Goal: Information Seeking & Learning: Learn about a topic

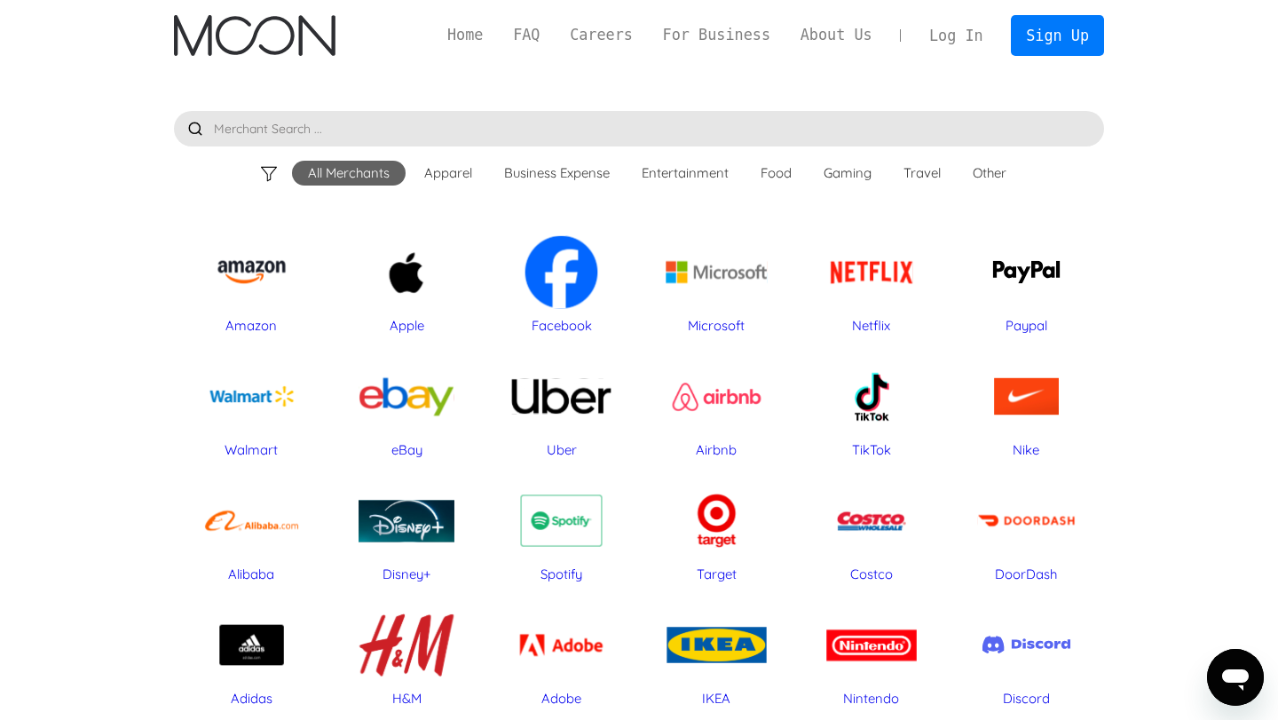
click at [780, 169] on div "Food" at bounding box center [775, 173] width 31 height 18
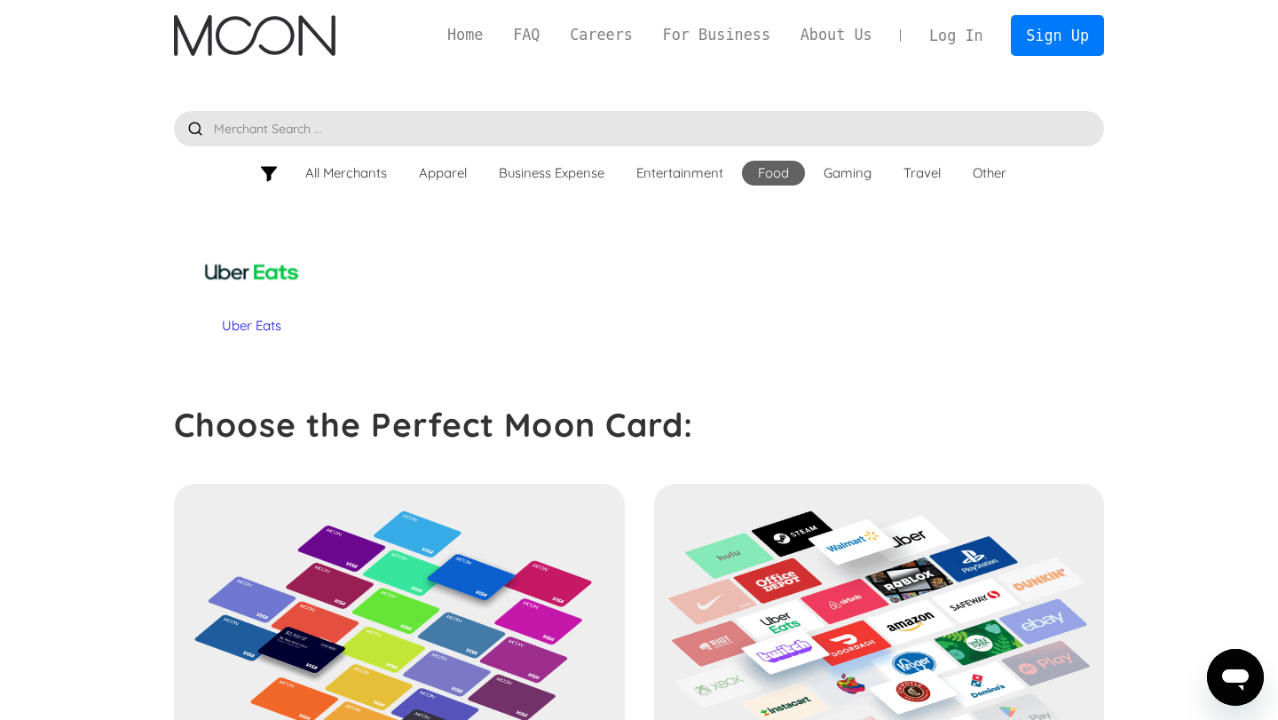
click at [968, 174] on div "Other" at bounding box center [990, 173] width 66 height 25
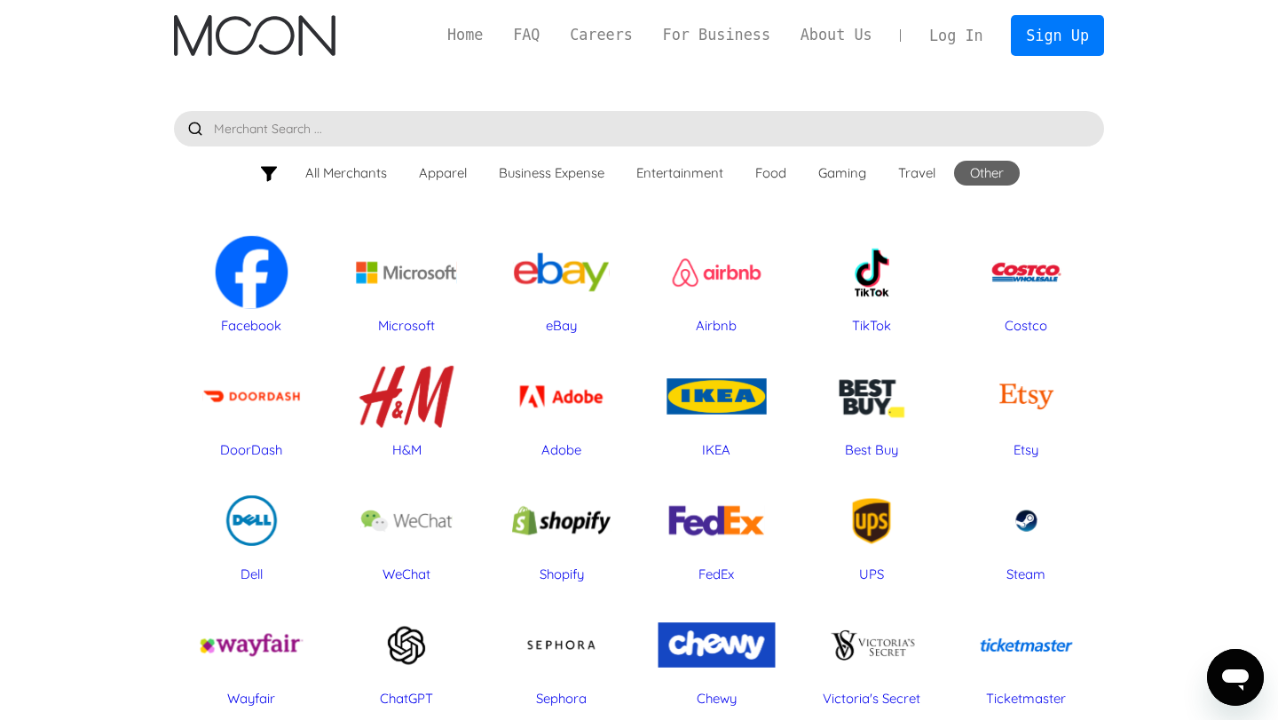
click at [268, 176] on div at bounding box center [269, 174] width 20 height 20
click at [406, 130] on input "text" at bounding box center [639, 128] width 930 height 35
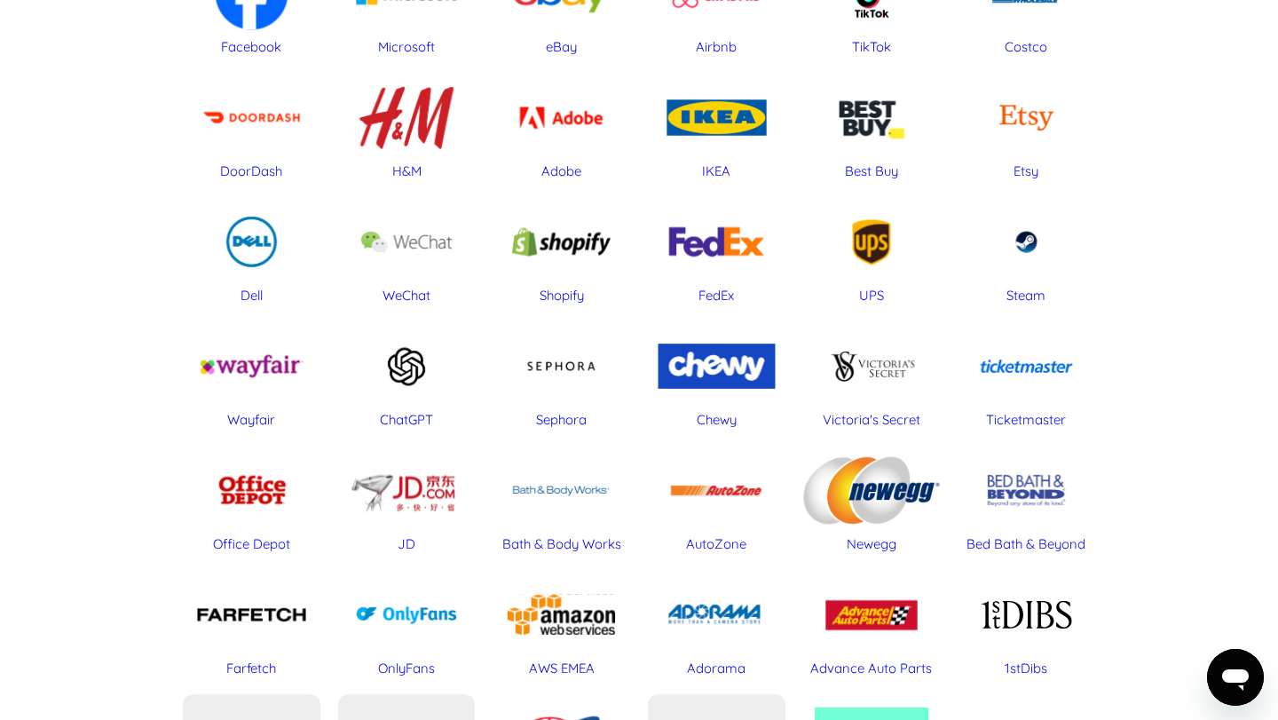
scroll to position [292, 0]
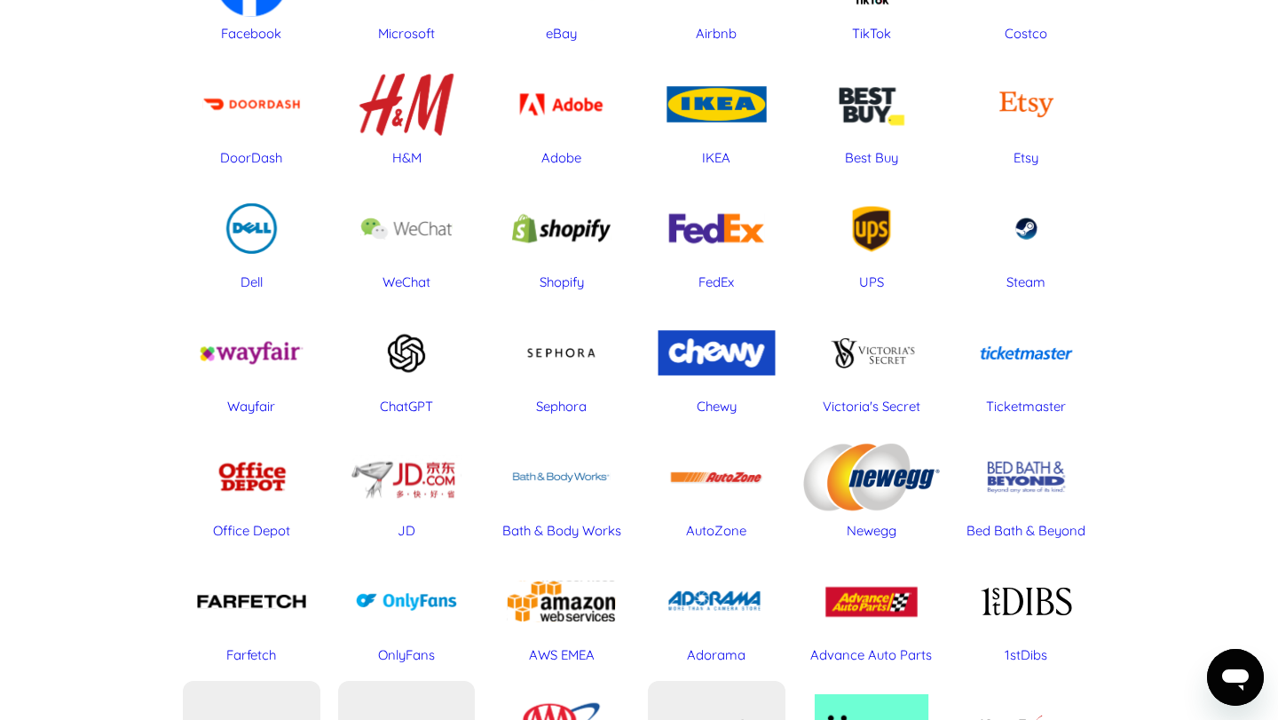
click at [554, 227] on div "Shopify" at bounding box center [561, 228] width 138 height 89
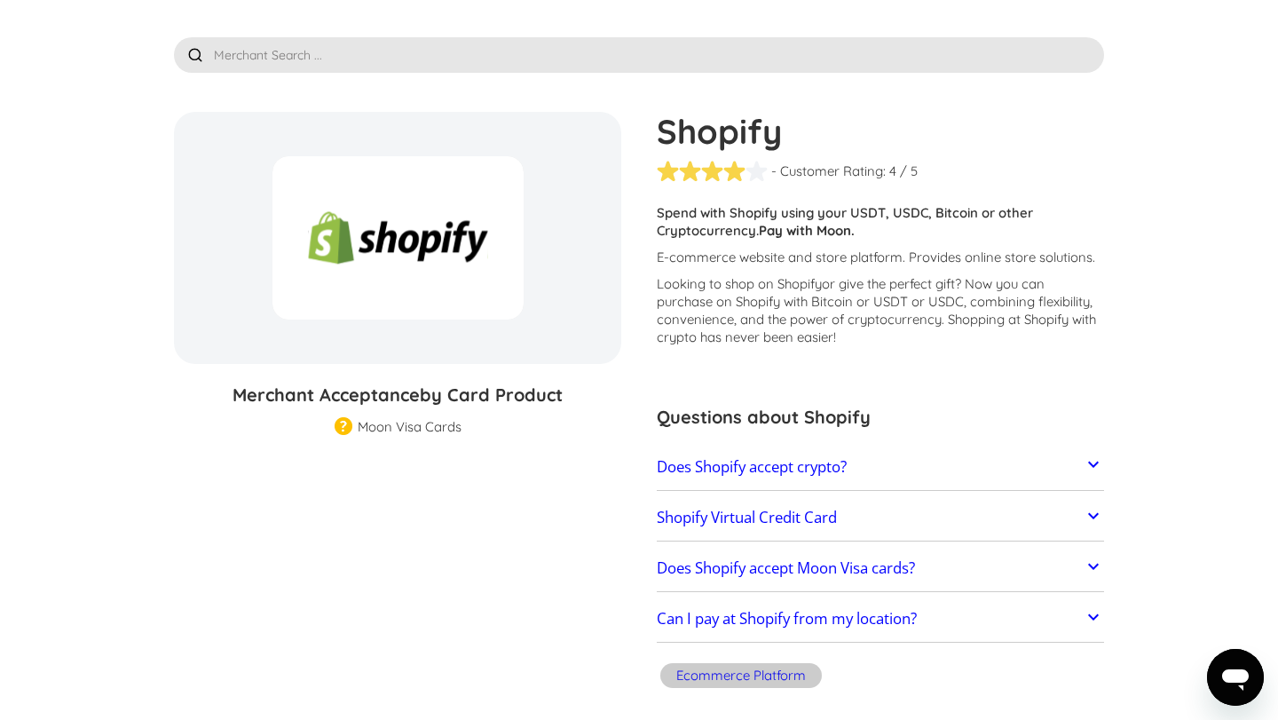
scroll to position [75, 0]
click at [399, 398] on h3 "Merchant Acceptance by Card Product" at bounding box center [397, 394] width 447 height 27
click at [401, 150] on div "Shopify % GIFT CARD DISCOUNT" at bounding box center [397, 237] width 447 height 252
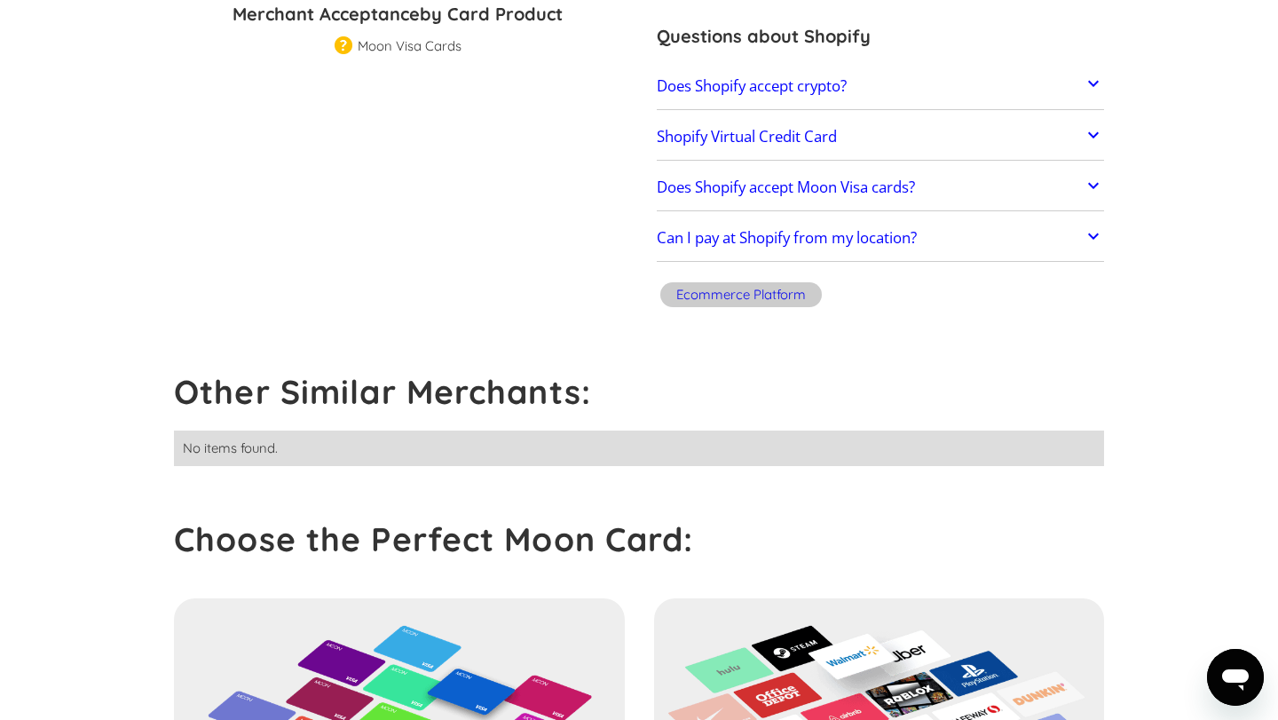
scroll to position [0, 0]
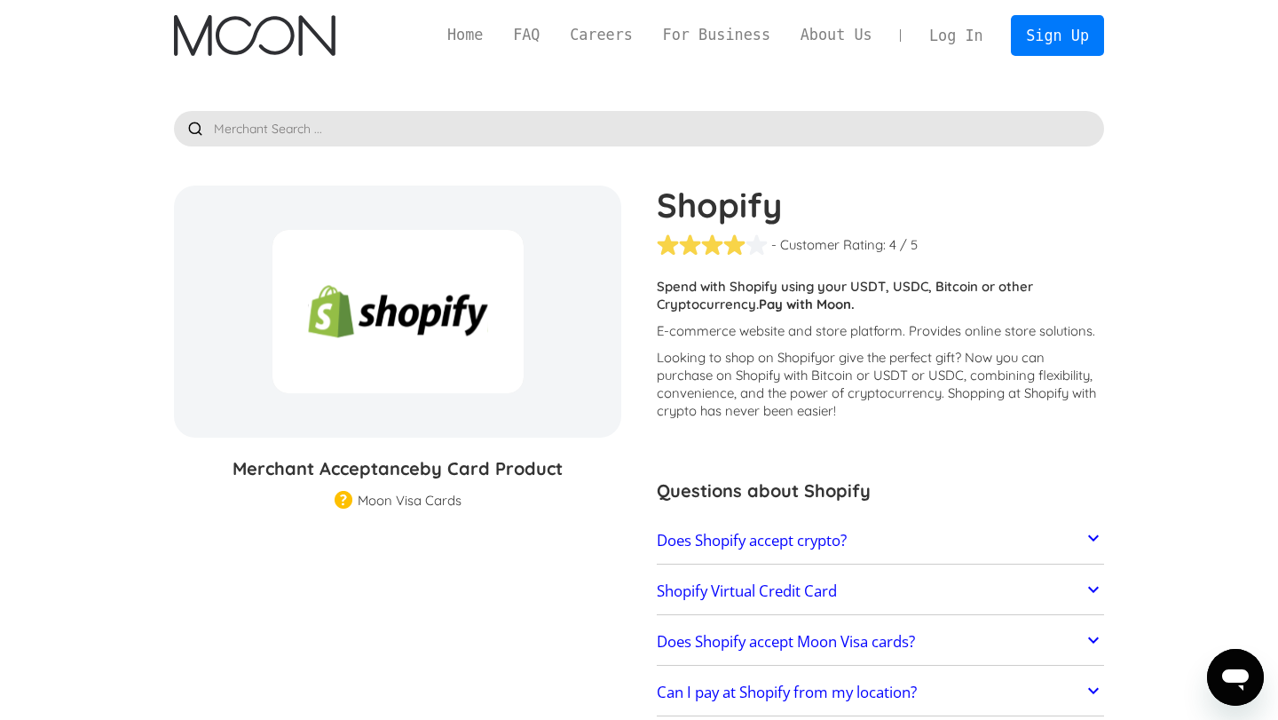
click at [999, 649] on link "Does Shopify accept Moon Visa cards?" at bounding box center [880, 641] width 447 height 37
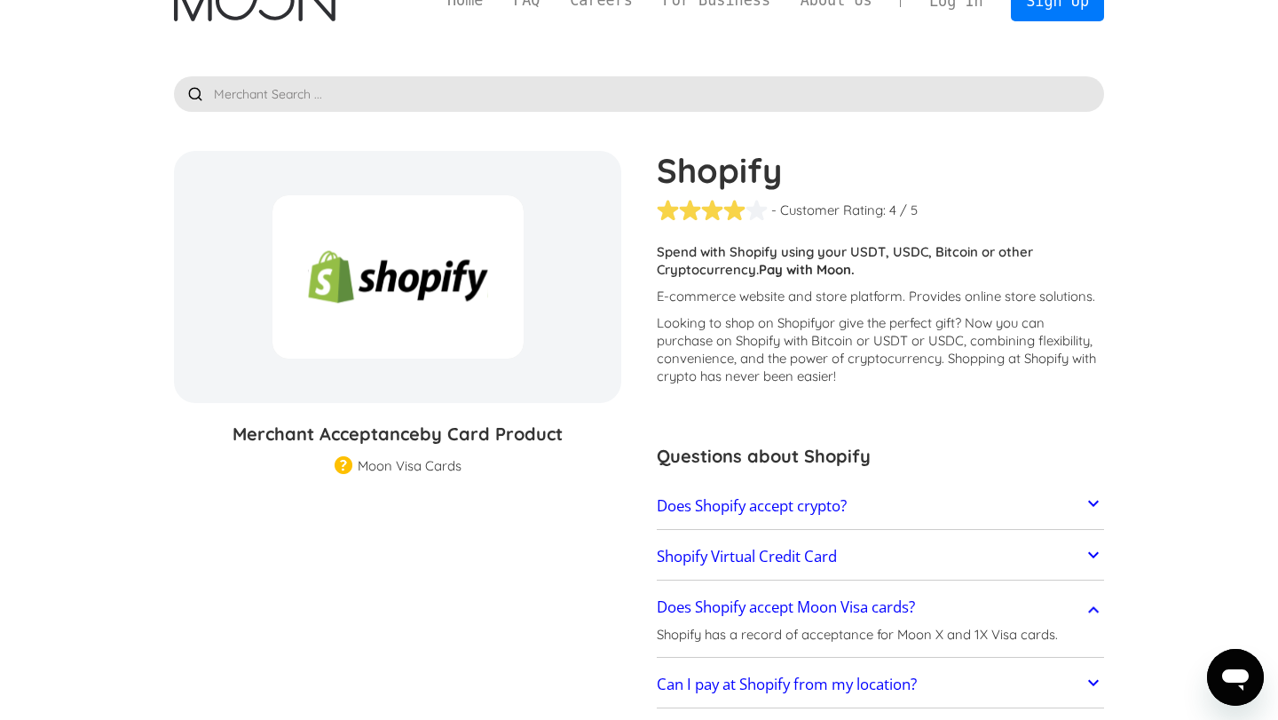
scroll to position [51, 0]
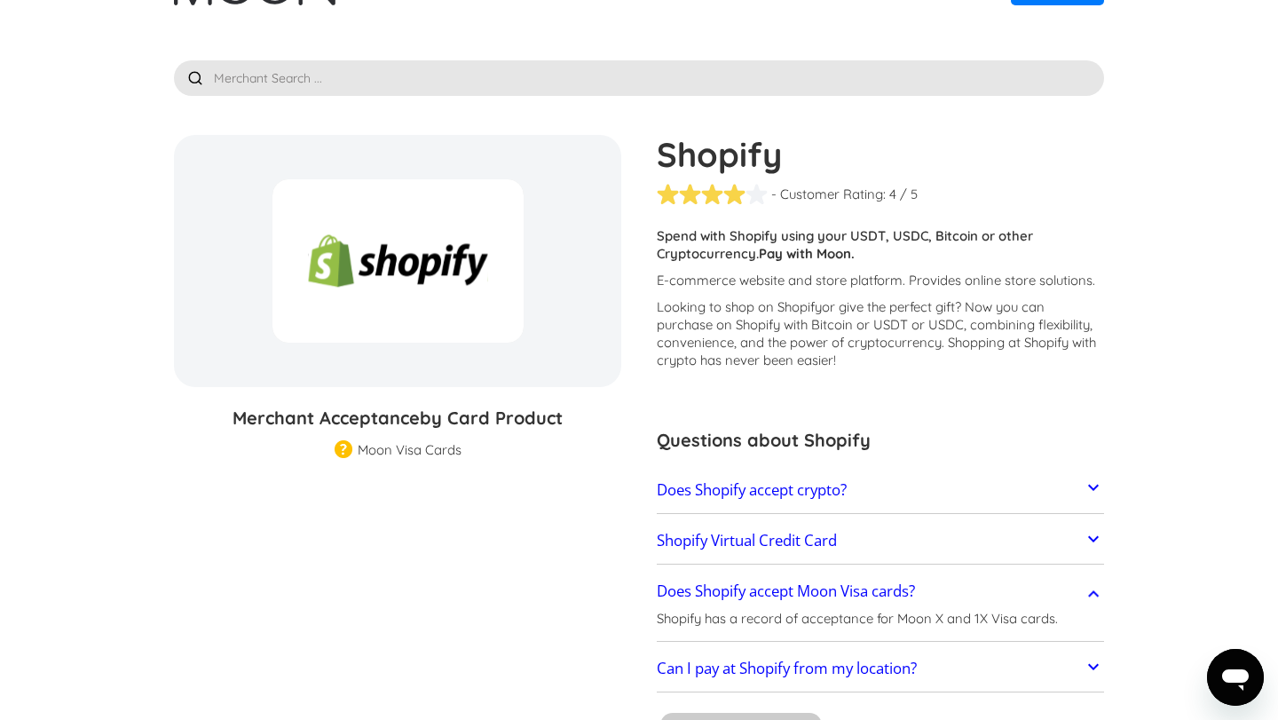
click at [1001, 491] on link "Does Shopify accept crypto?" at bounding box center [880, 489] width 447 height 37
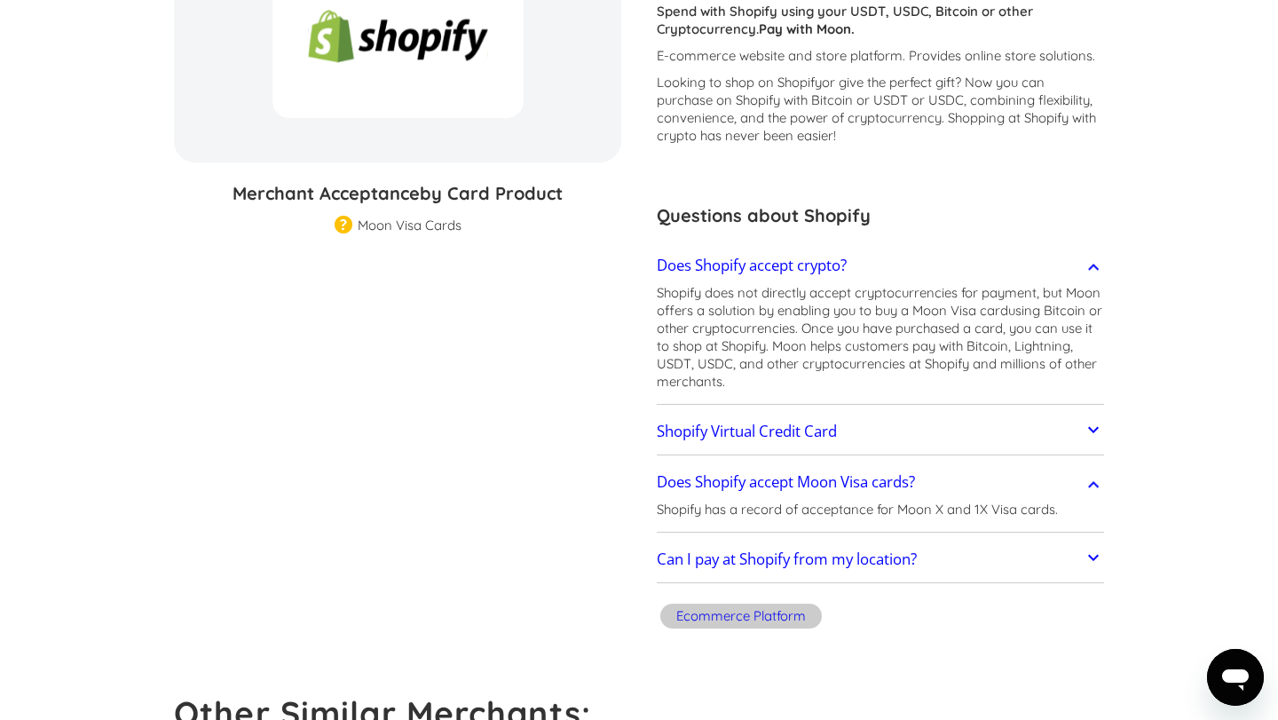
scroll to position [0, 0]
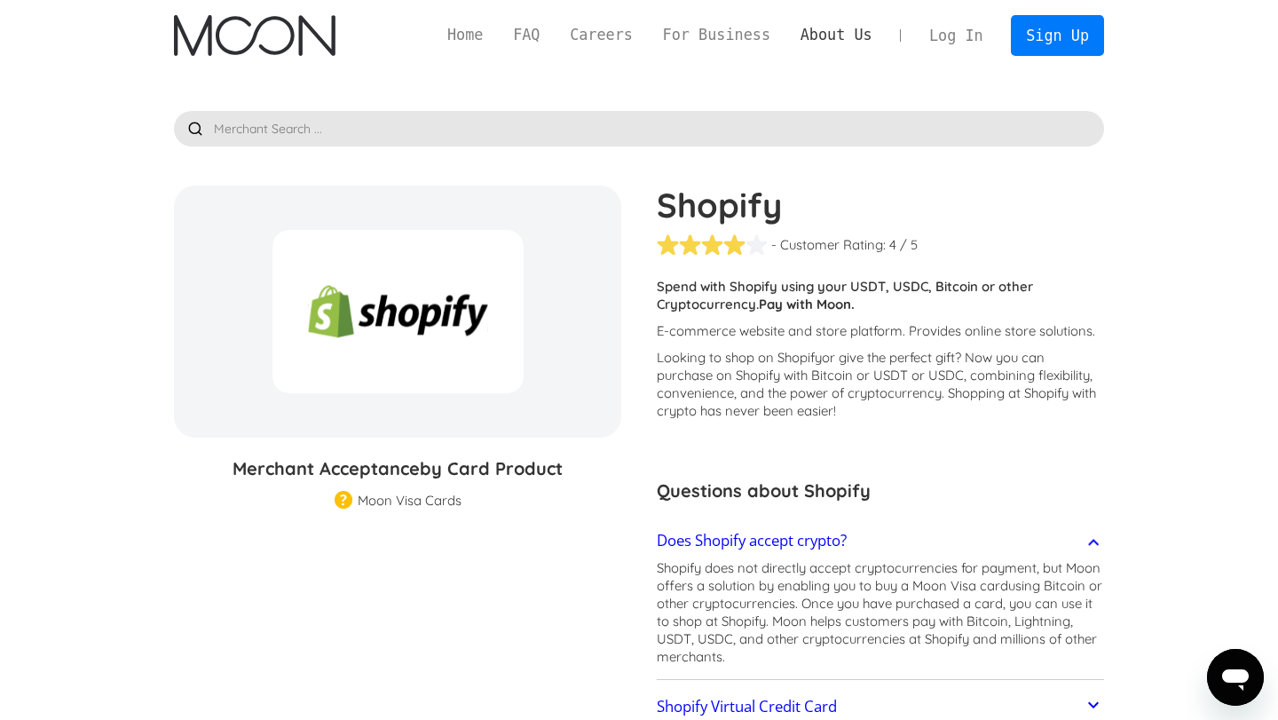
click at [842, 35] on link "About Us" at bounding box center [836, 35] width 102 height 22
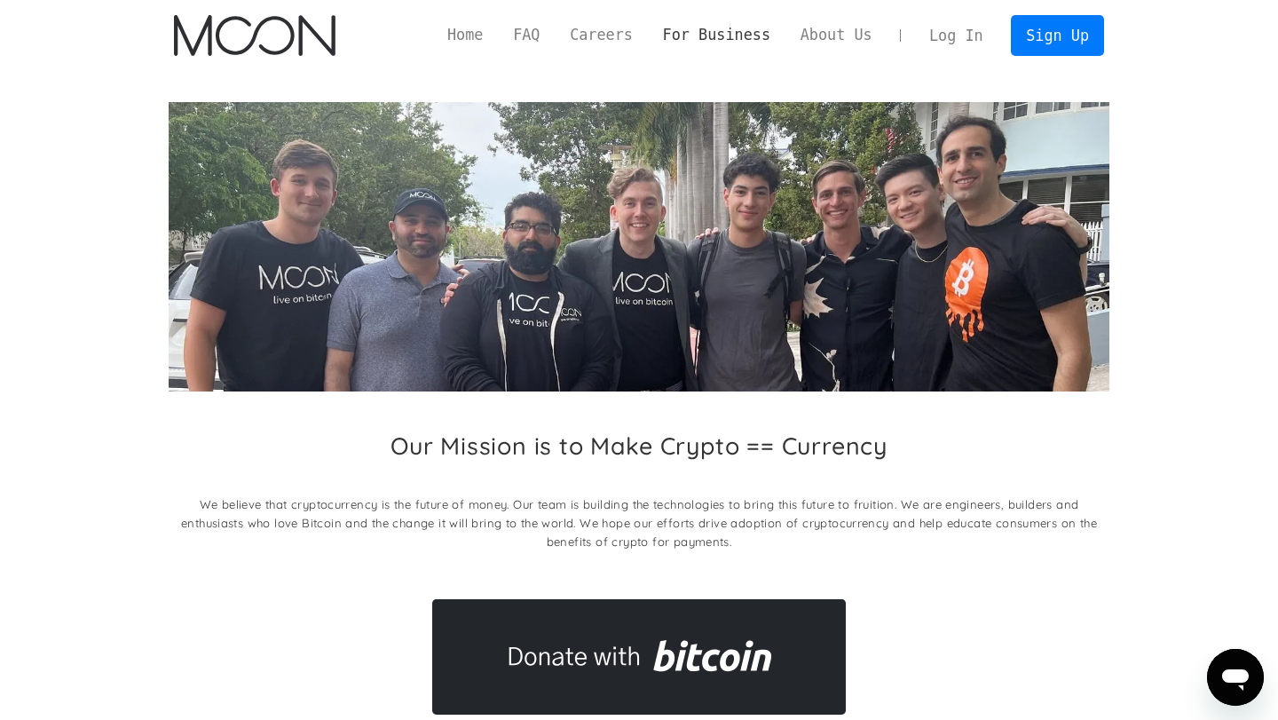
click at [747, 35] on link "For Business" at bounding box center [717, 35] width 138 height 22
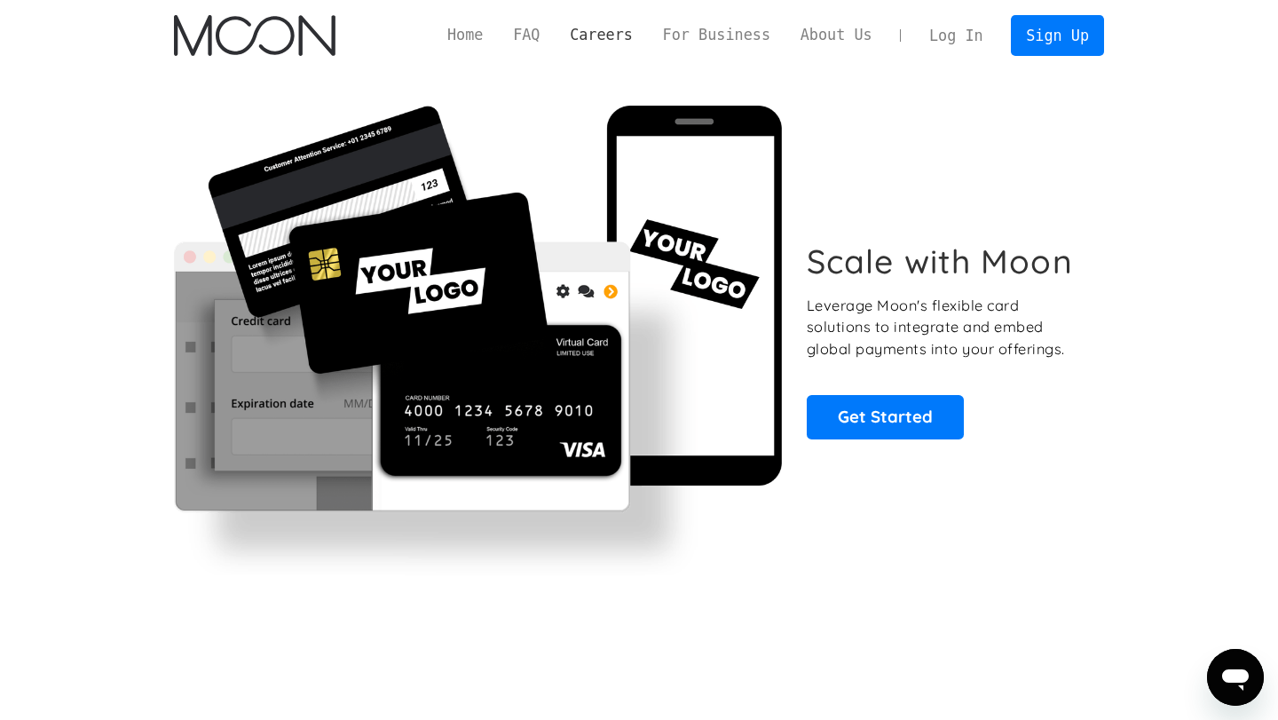
click at [587, 35] on link "Careers" at bounding box center [601, 35] width 92 height 22
click at [825, 34] on link "About Us" at bounding box center [836, 35] width 102 height 22
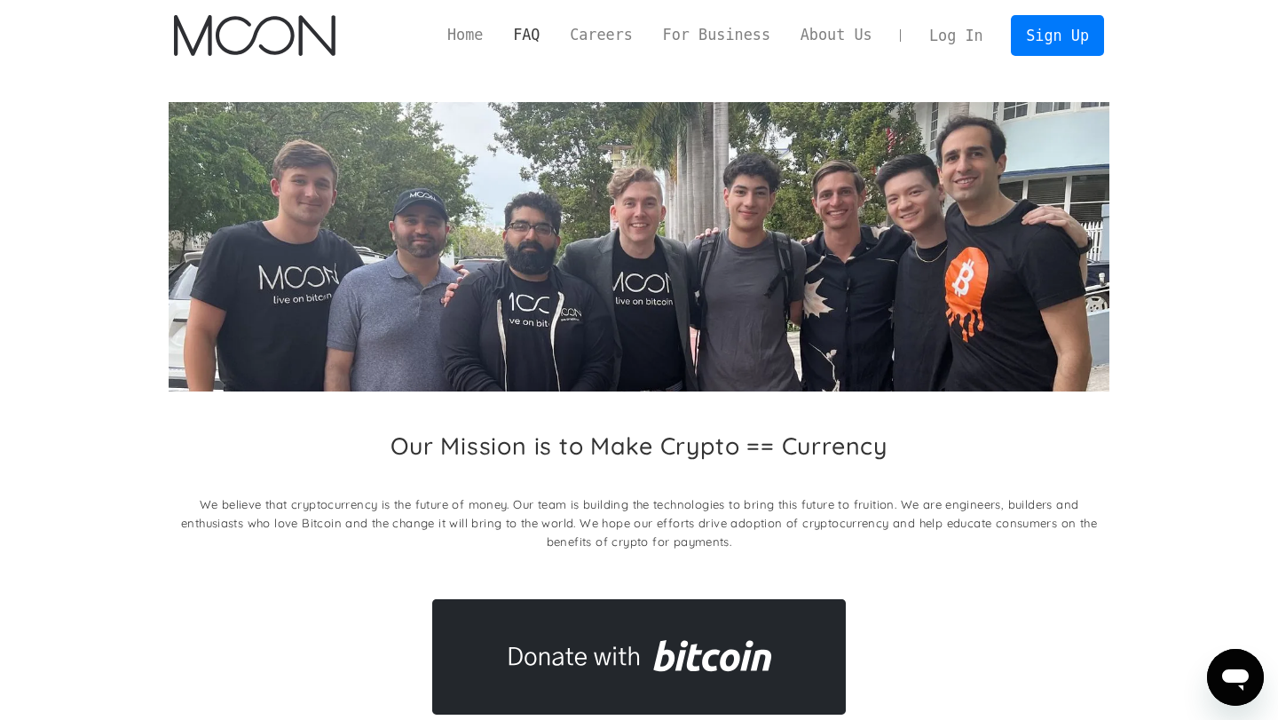
click at [515, 28] on link "FAQ" at bounding box center [526, 35] width 57 height 22
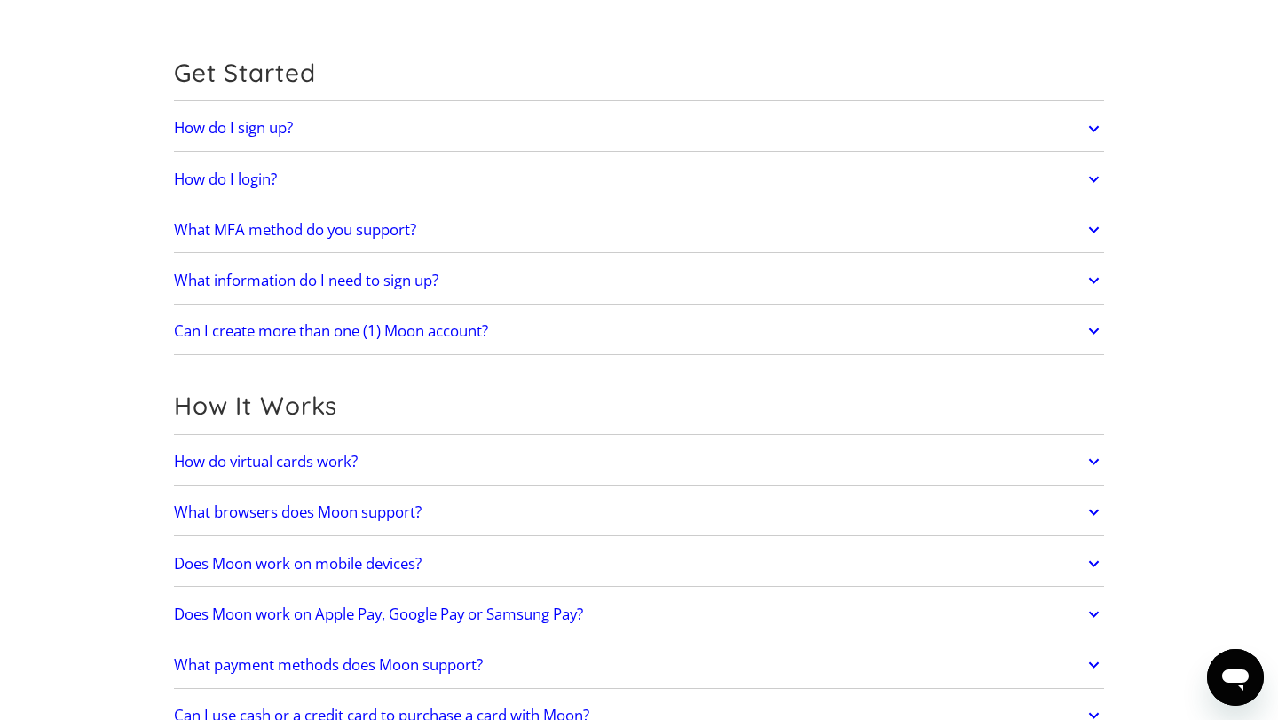
scroll to position [149, 0]
click at [487, 477] on link "How do virtual cards work?" at bounding box center [639, 460] width 930 height 37
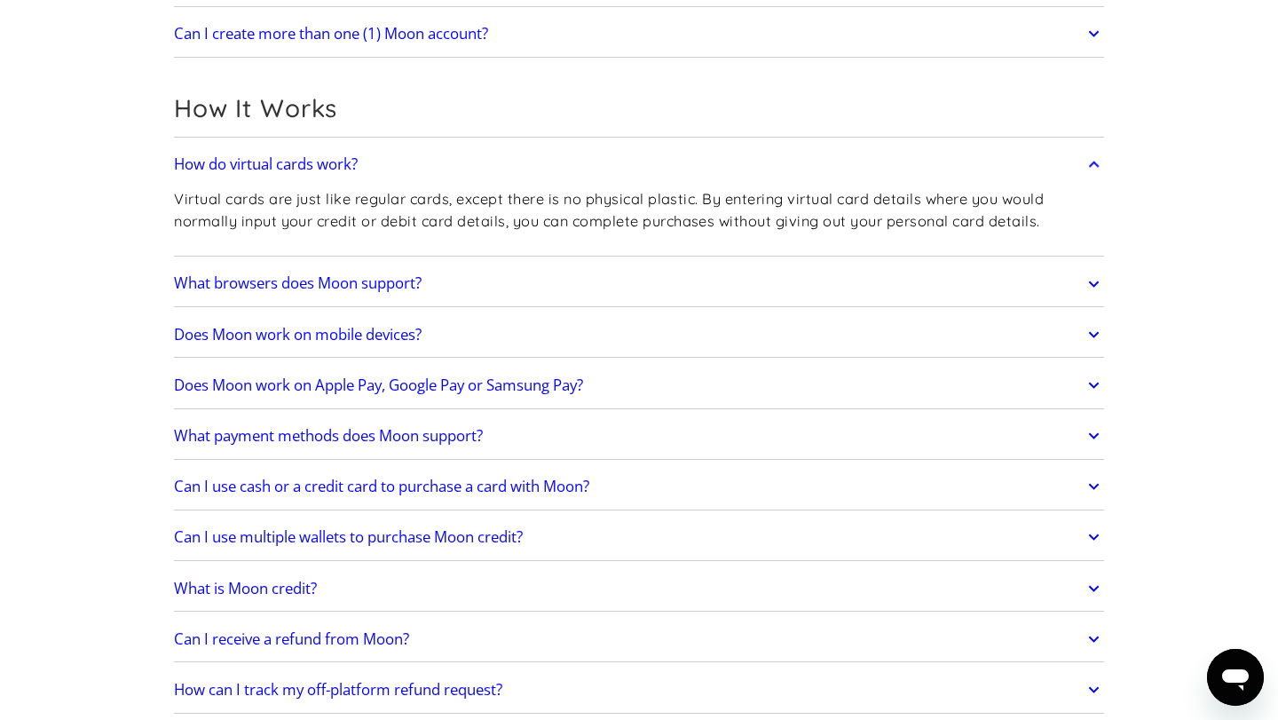
scroll to position [450, 0]
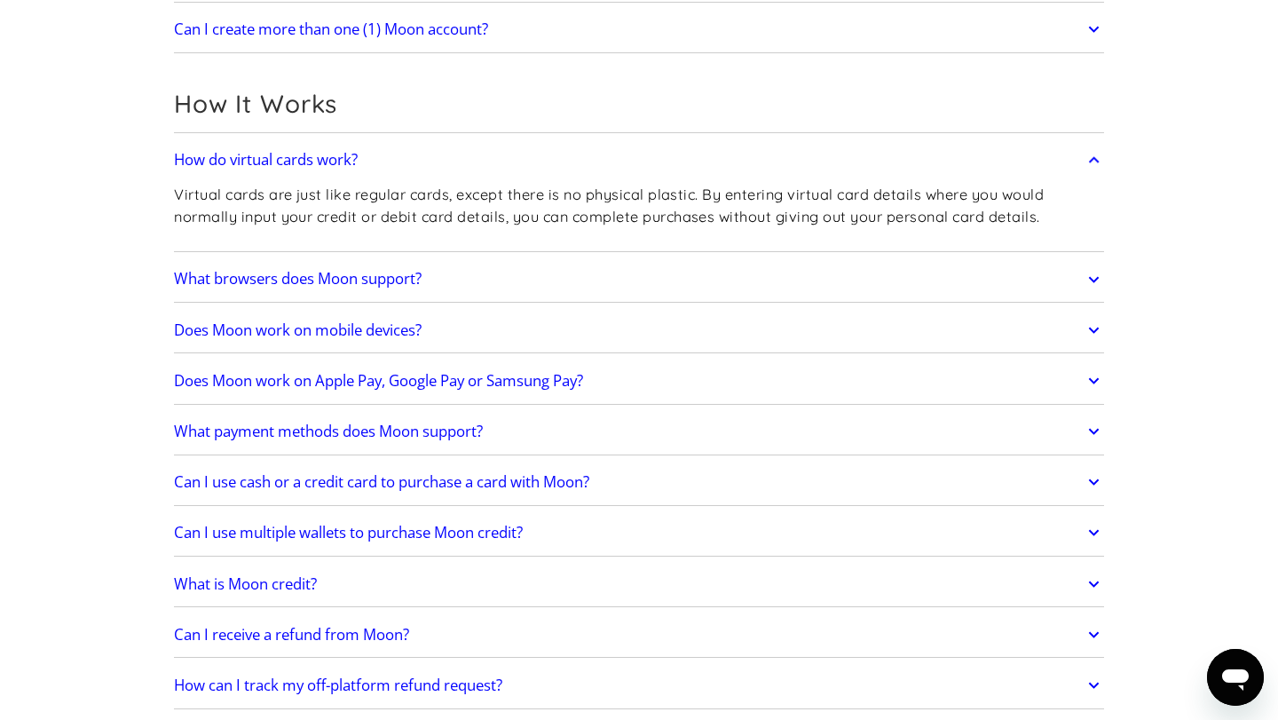
click at [516, 448] on link "What payment methods does Moon support?" at bounding box center [639, 431] width 930 height 37
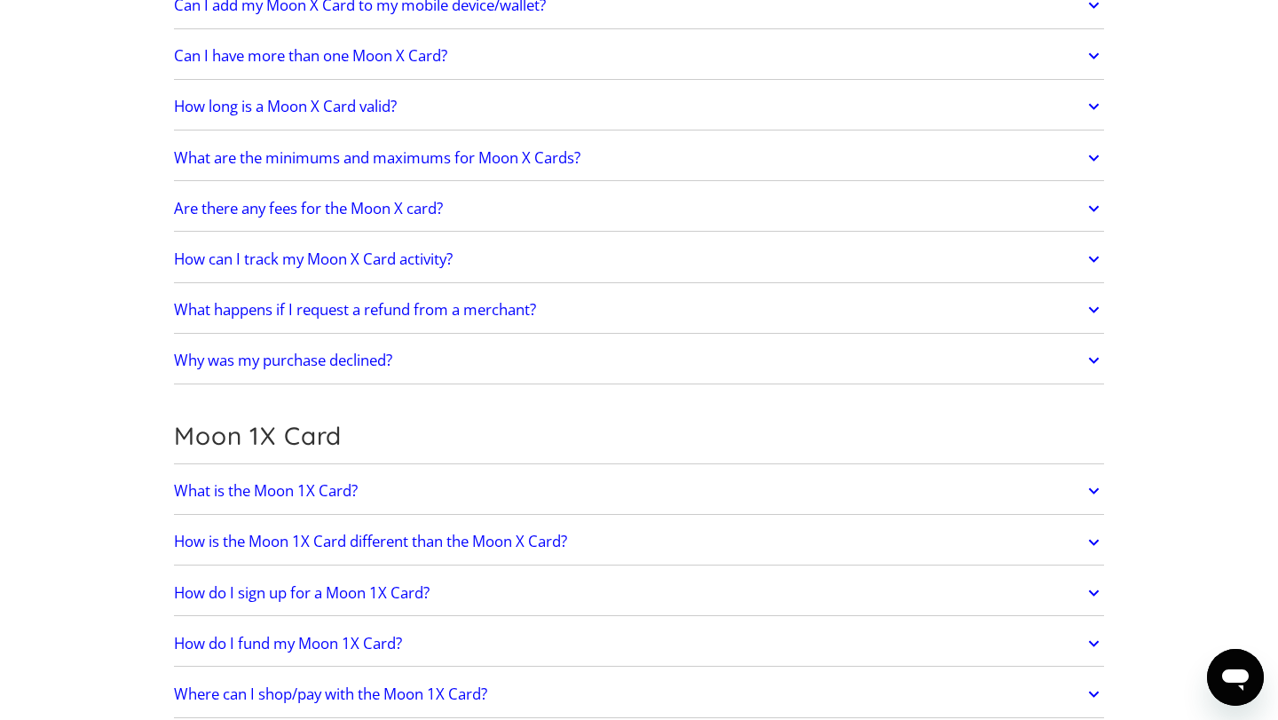
scroll to position [1845, 0]
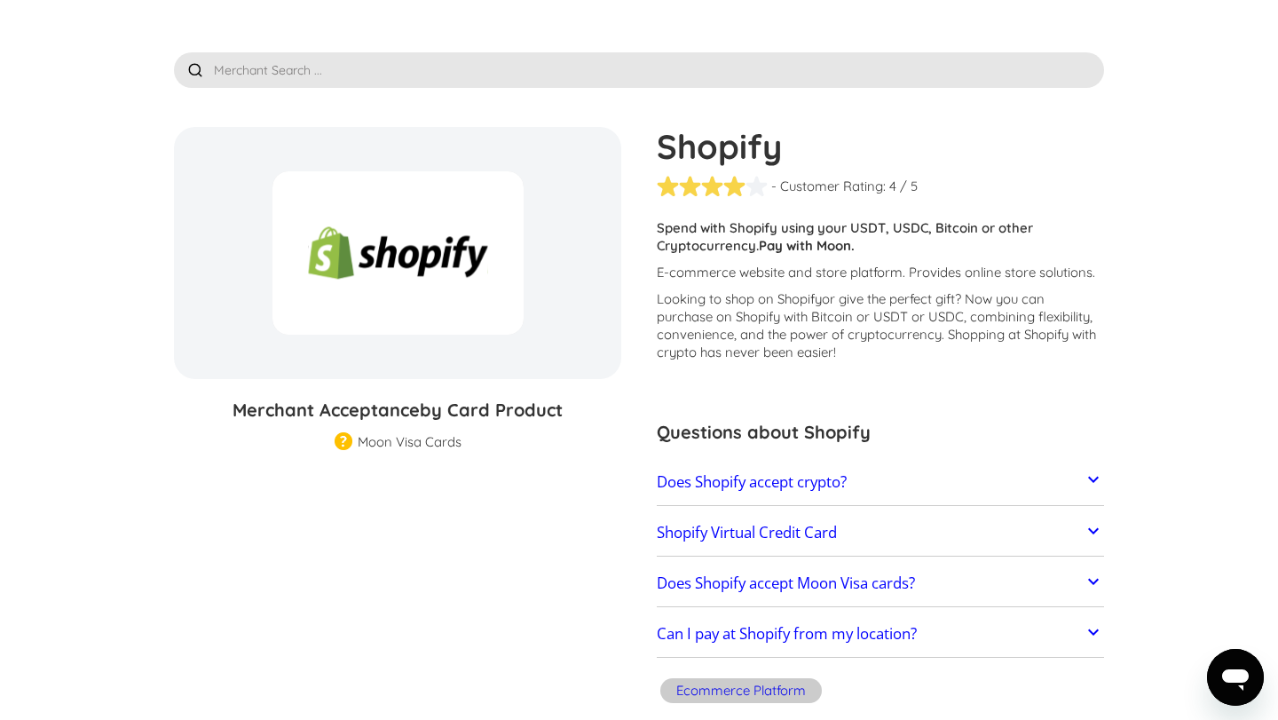
scroll to position [71, 0]
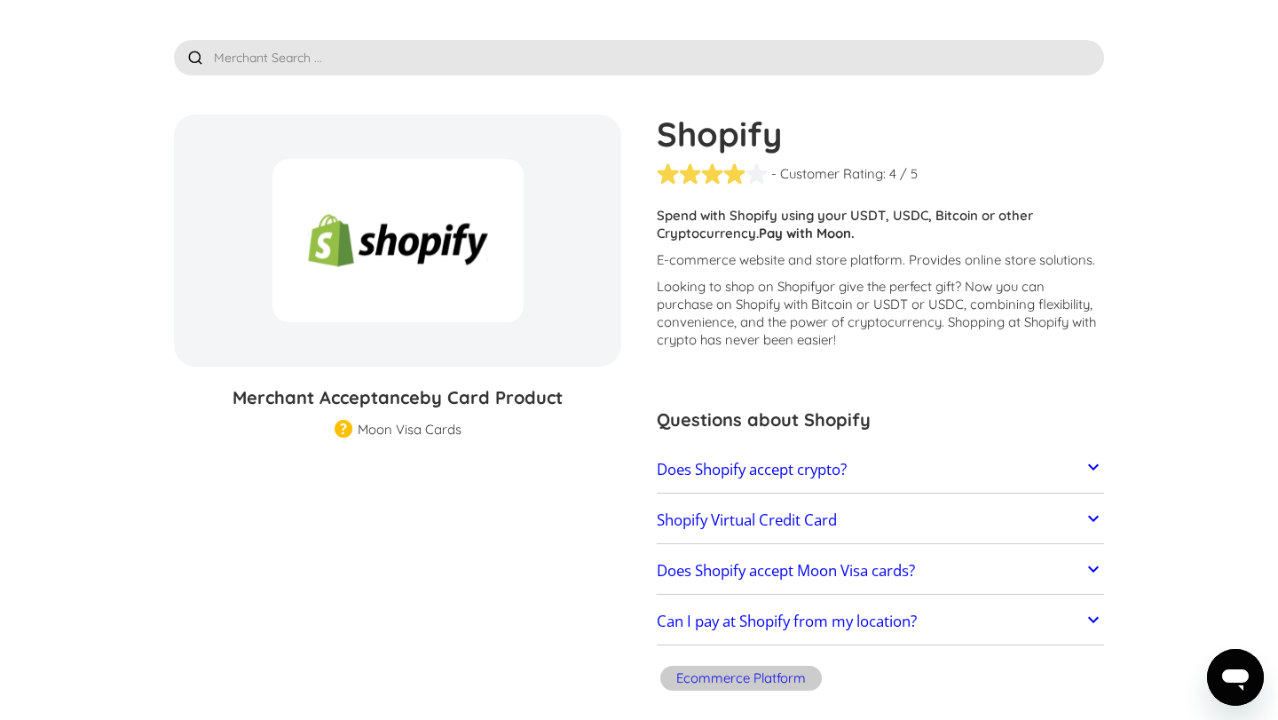
click at [828, 477] on h2 "Does Shopify accept crypto?" at bounding box center [752, 470] width 190 height 18
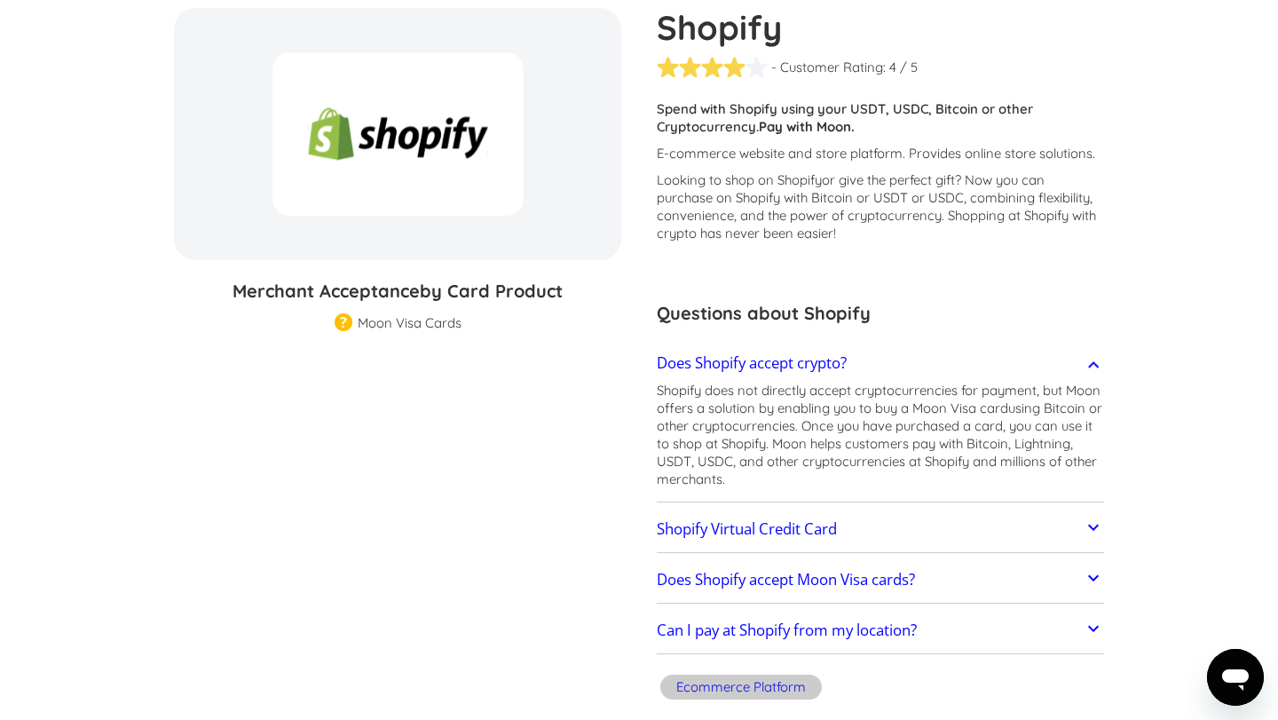
scroll to position [178, 0]
click at [820, 524] on h2 "Shopify Virtual Credit Card" at bounding box center [747, 528] width 180 height 18
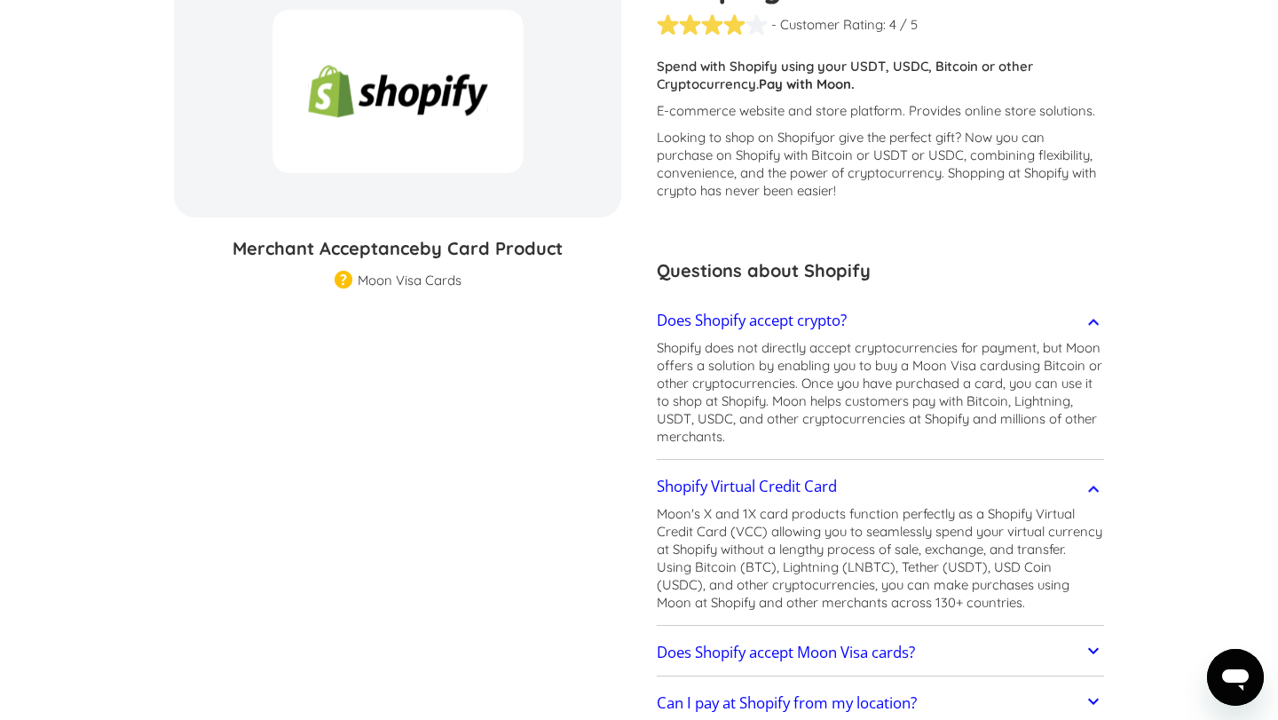
scroll to position [247, 0]
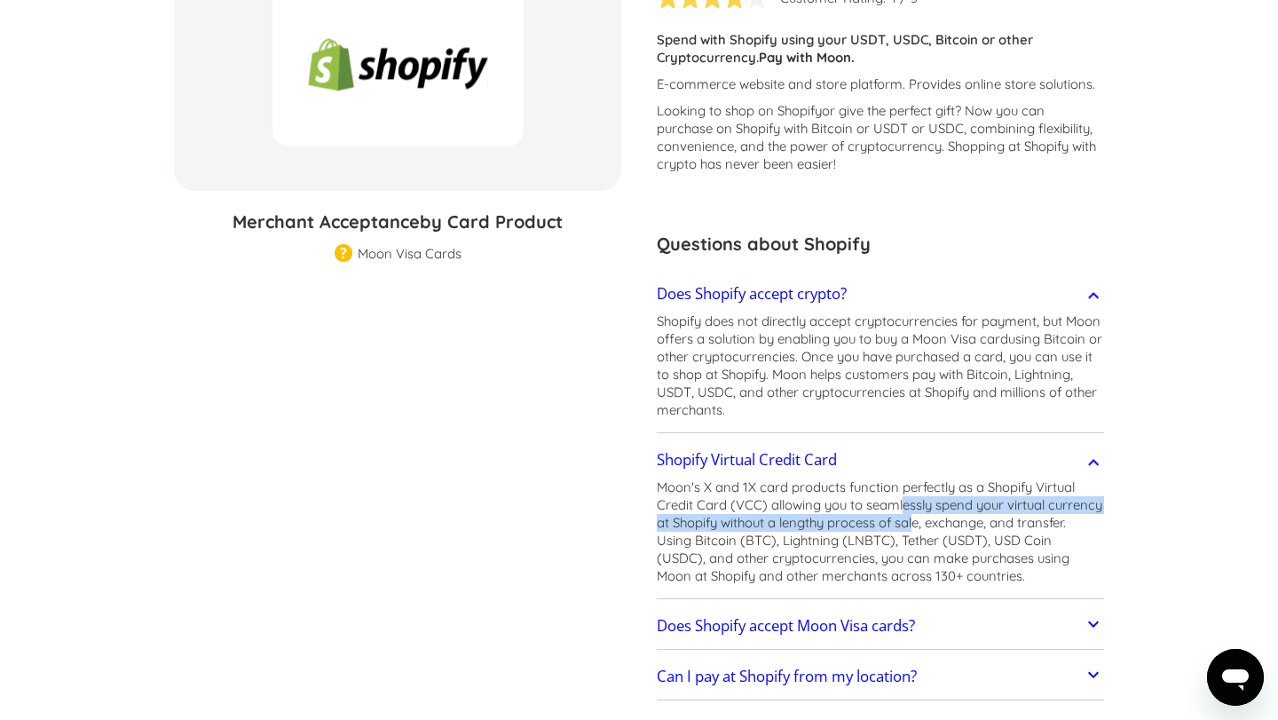
drag, startPoint x: 903, startPoint y: 506, endPoint x: 917, endPoint y: 522, distance: 21.4
click at [917, 522] on p "Moon's X and 1X card products function perfectly as a Shopify Virtual Credit Ca…" at bounding box center [880, 531] width 447 height 106
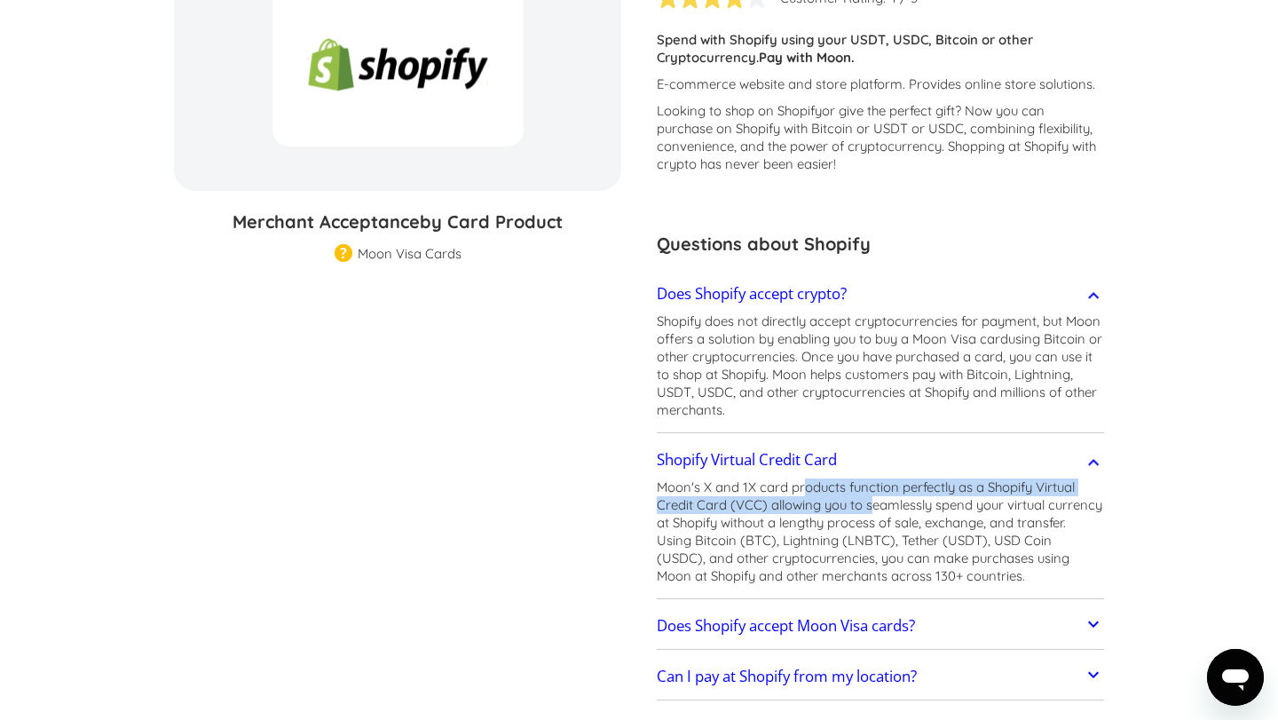
drag, startPoint x: 803, startPoint y: 490, endPoint x: 870, endPoint y: 503, distance: 68.7
click at [872, 503] on p "Moon's X and 1X card products function perfectly as a Shopify Virtual Credit Ca…" at bounding box center [880, 531] width 447 height 106
click at [872, 500] on p "Moon's X and 1X card products function perfectly as a Shopify Virtual Credit Ca…" at bounding box center [880, 531] width 447 height 106
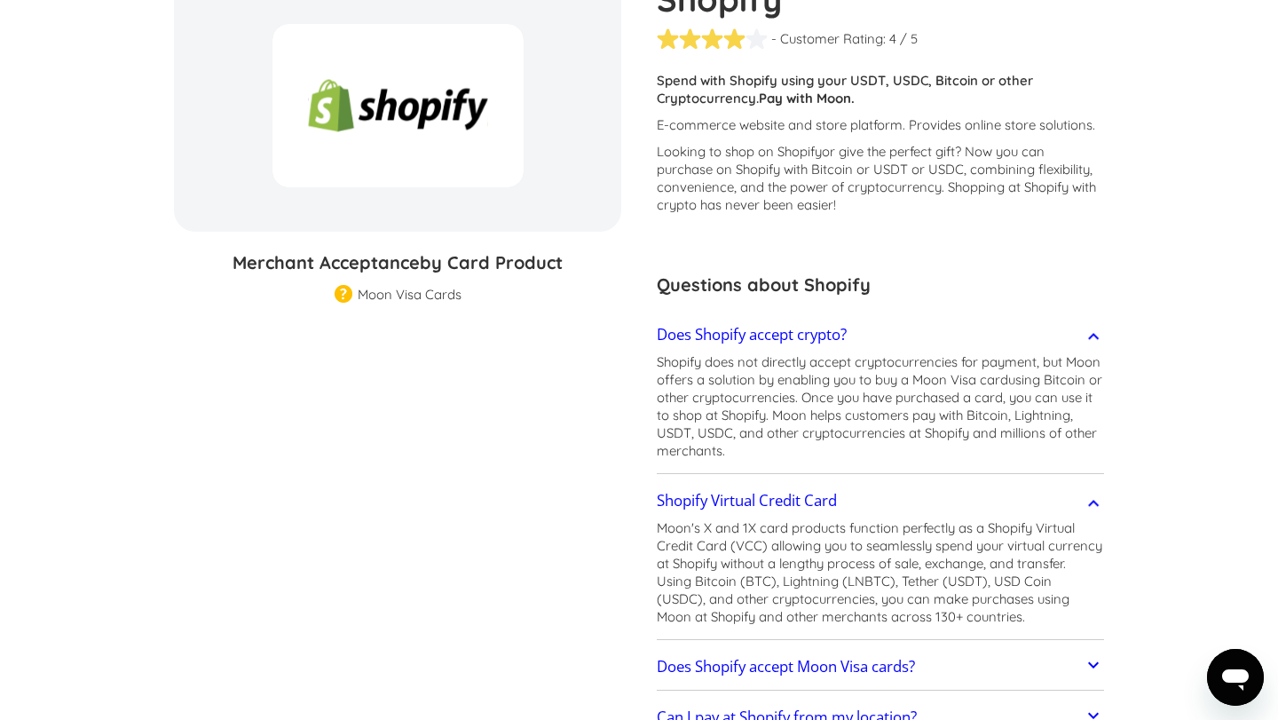
scroll to position [139, 0]
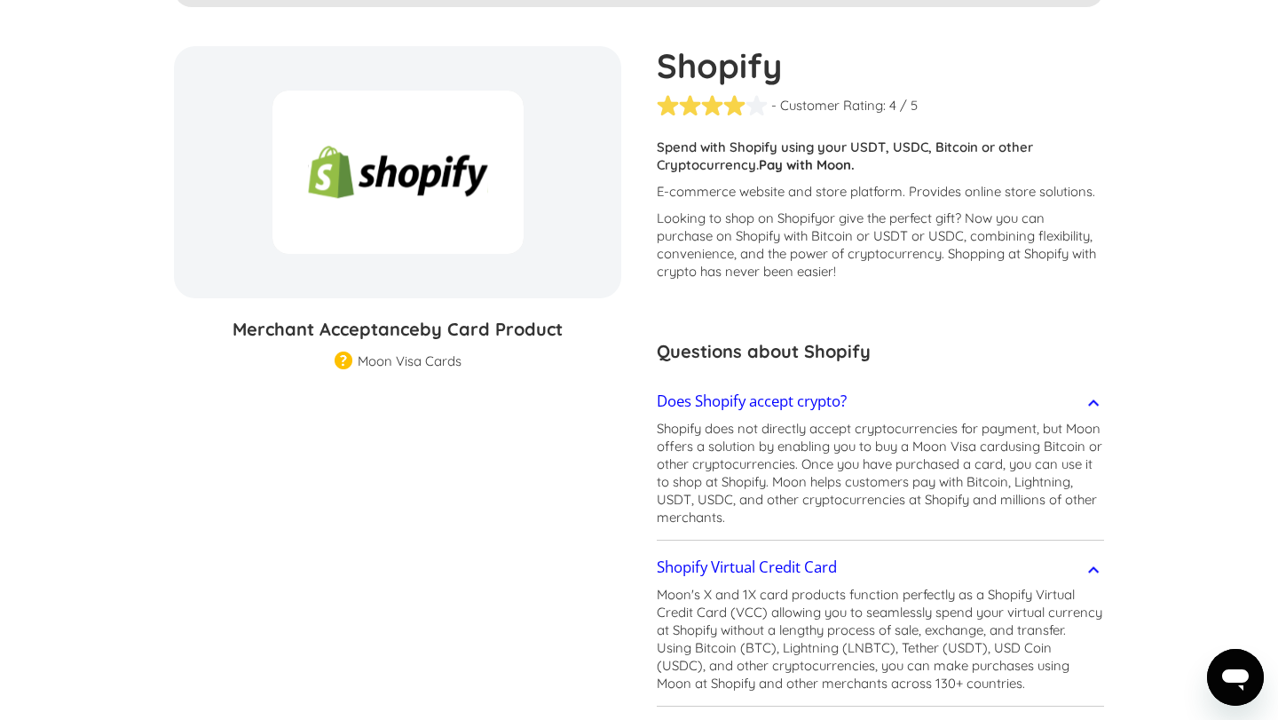
click at [343, 363] on img at bounding box center [344, 361] width 18 height 20
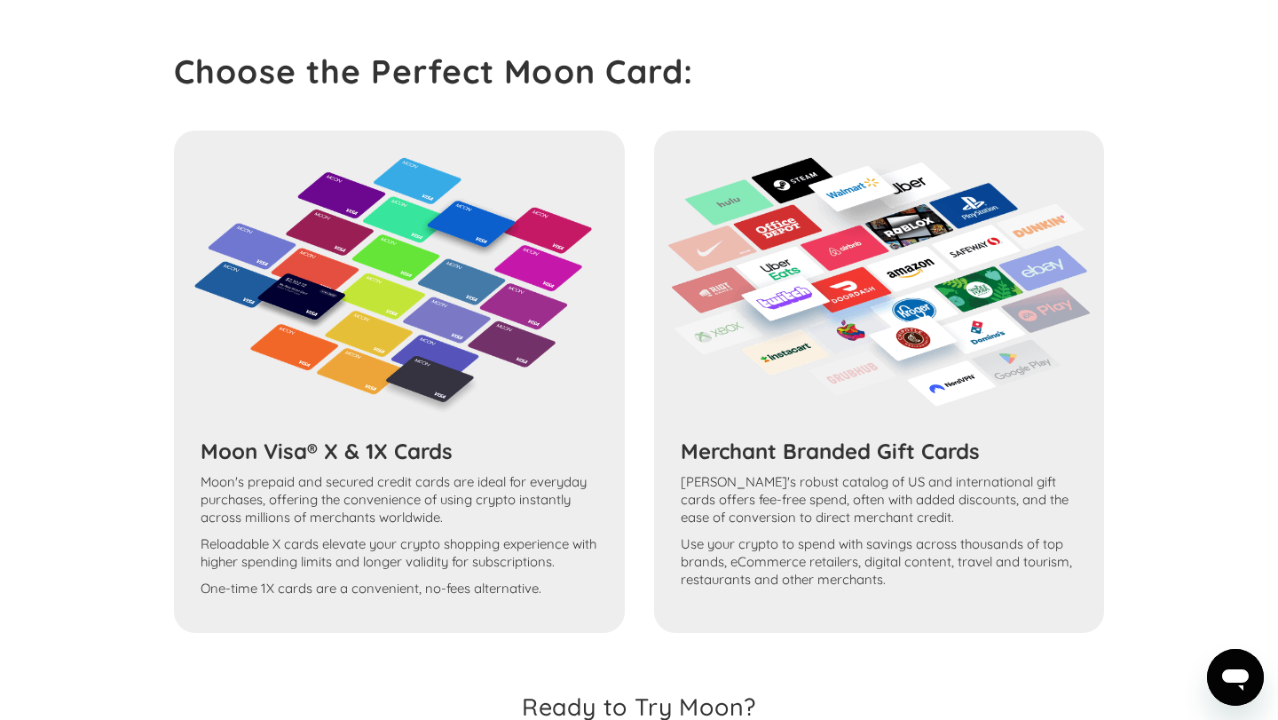
scroll to position [1401, 0]
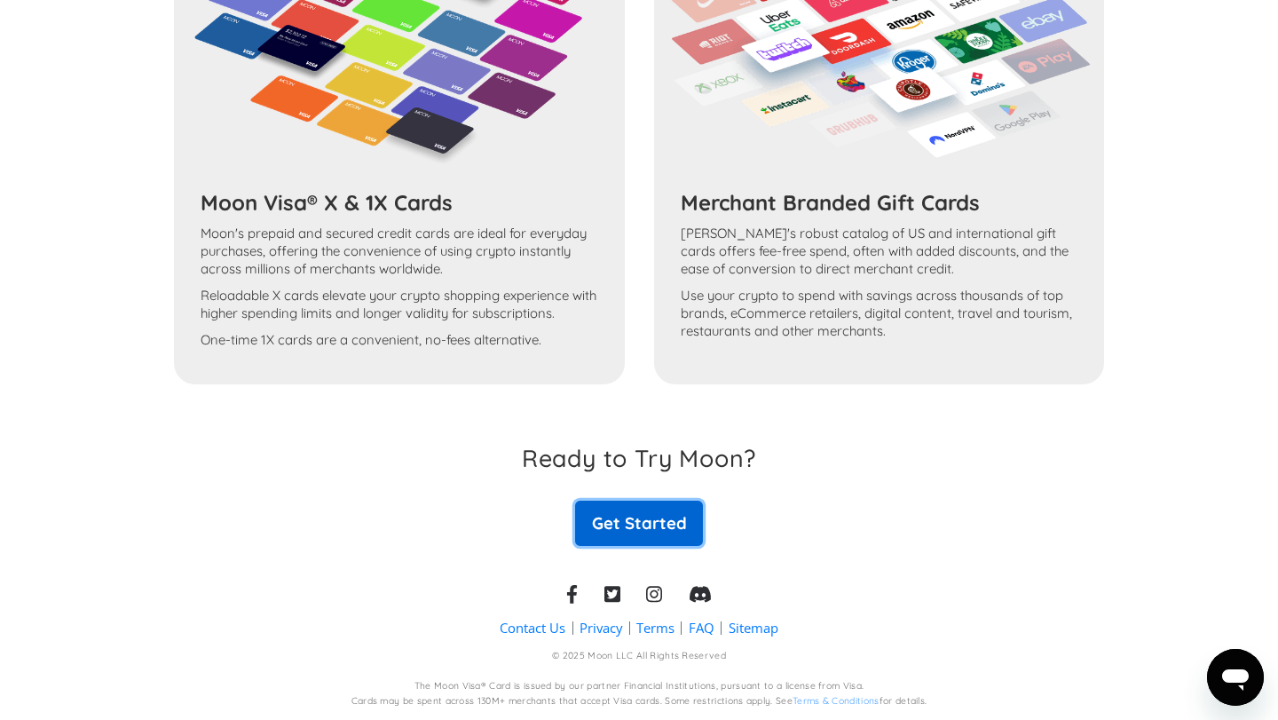
click at [624, 519] on link "Get Started" at bounding box center [639, 522] width 128 height 44
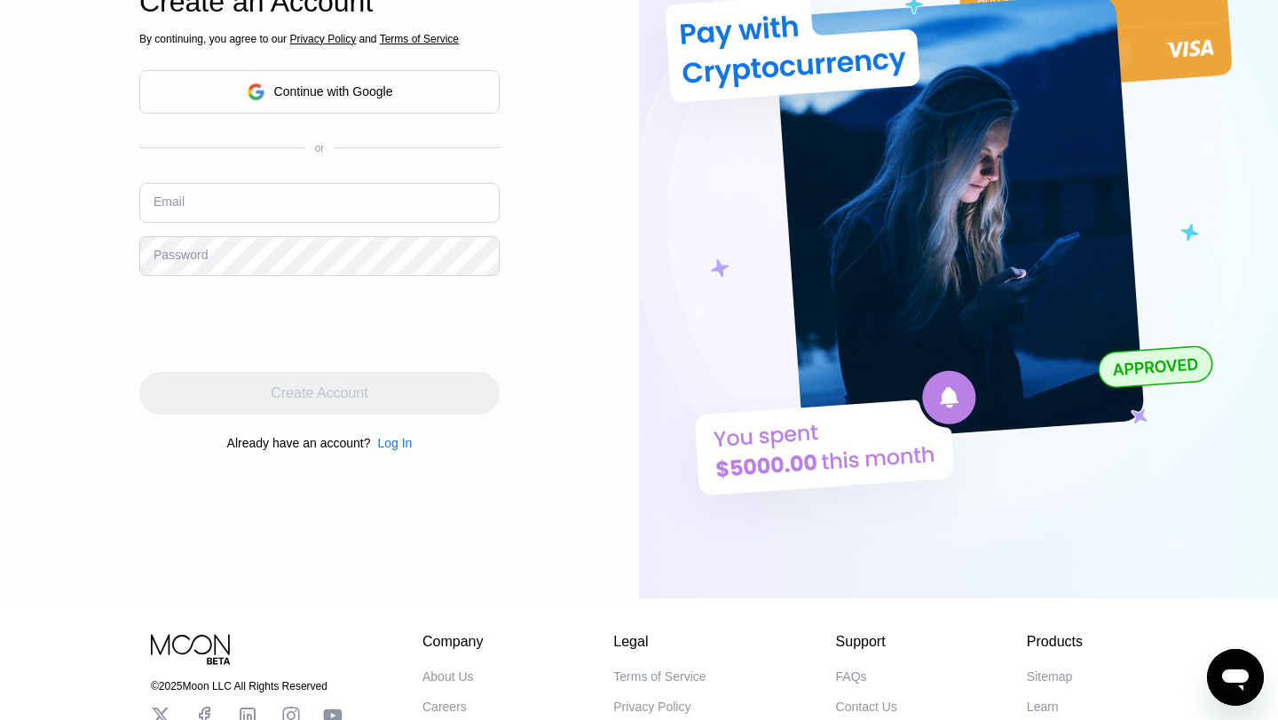
scroll to position [73, 0]
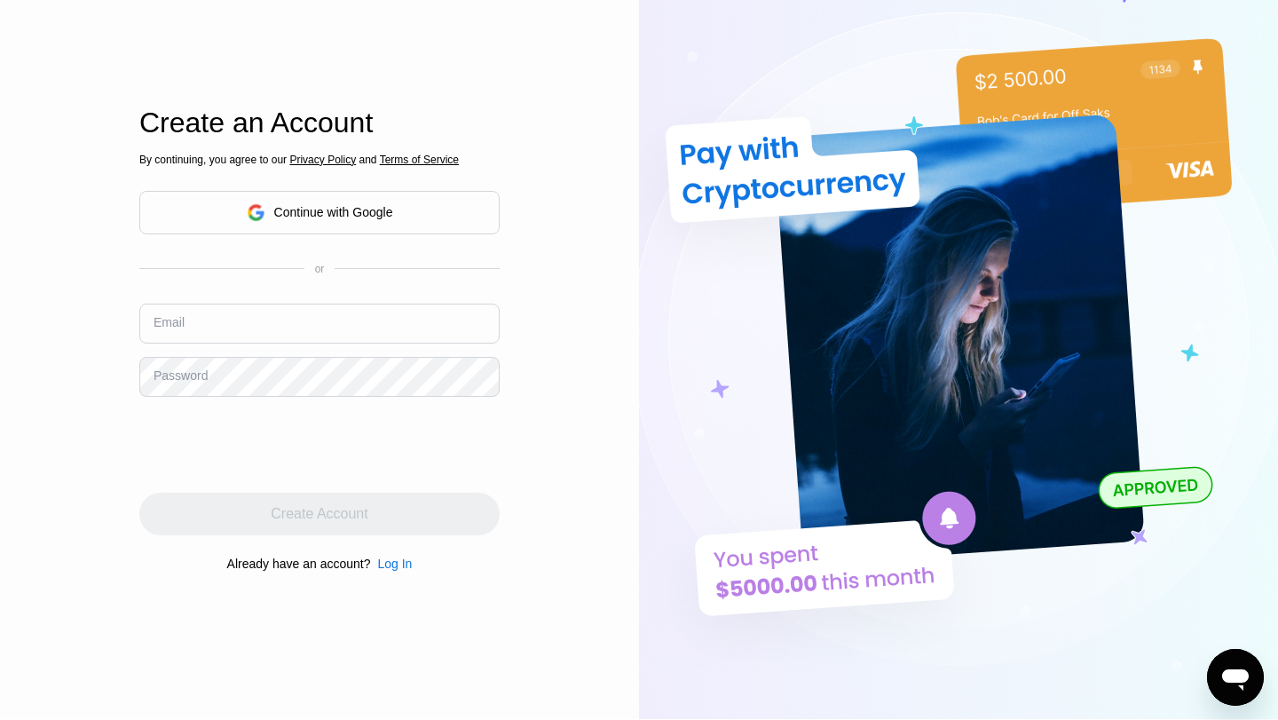
click at [264, 209] on div "Continue with Google" at bounding box center [320, 213] width 146 height 28
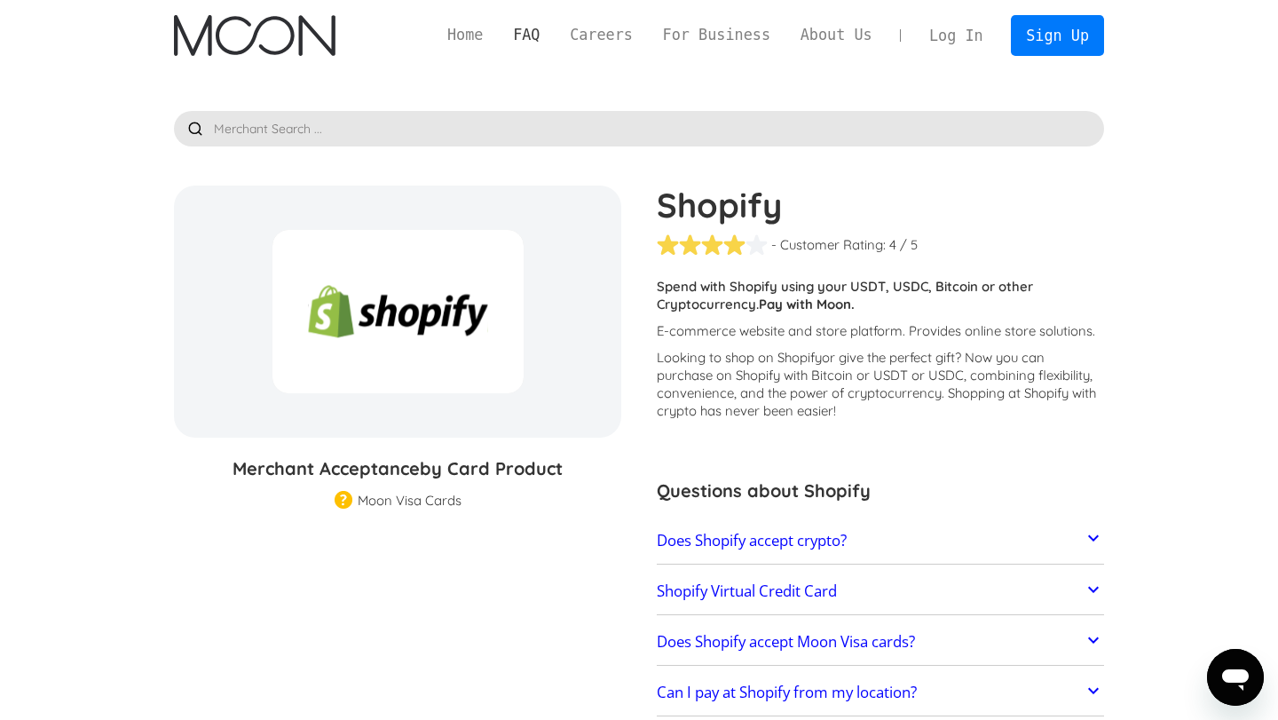
click at [516, 43] on link "FAQ" at bounding box center [526, 35] width 57 height 22
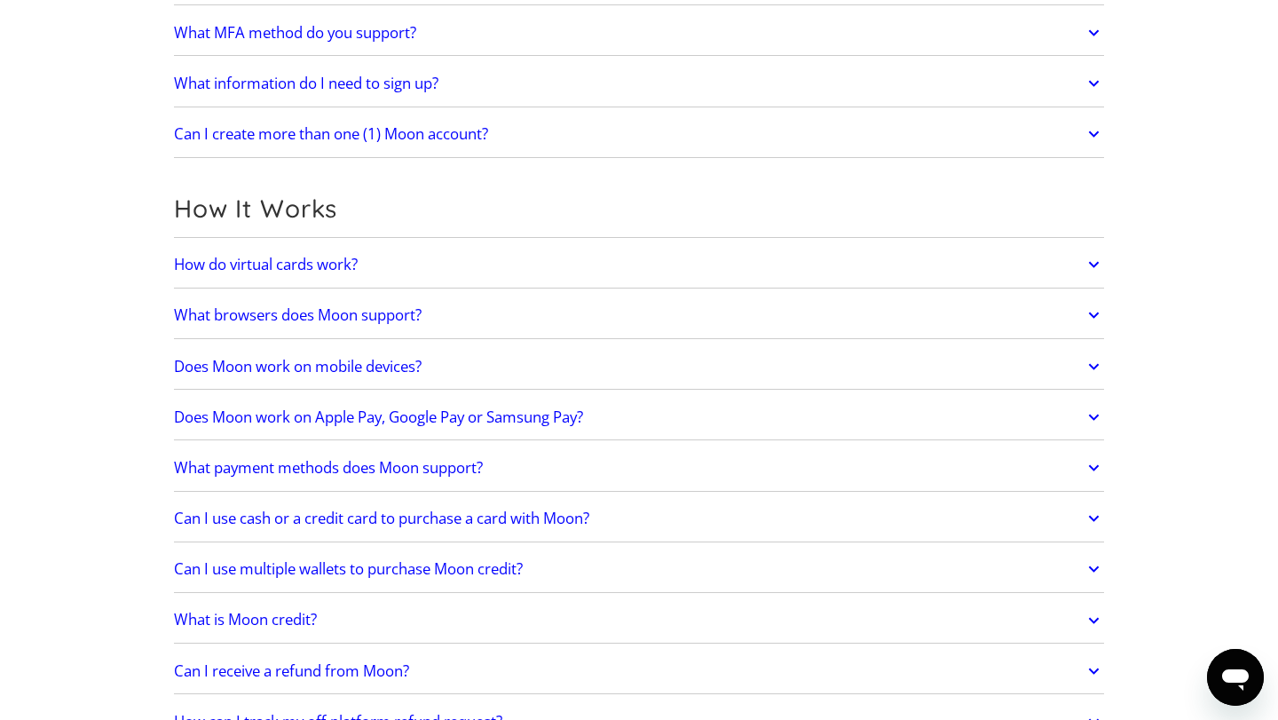
scroll to position [411, 0]
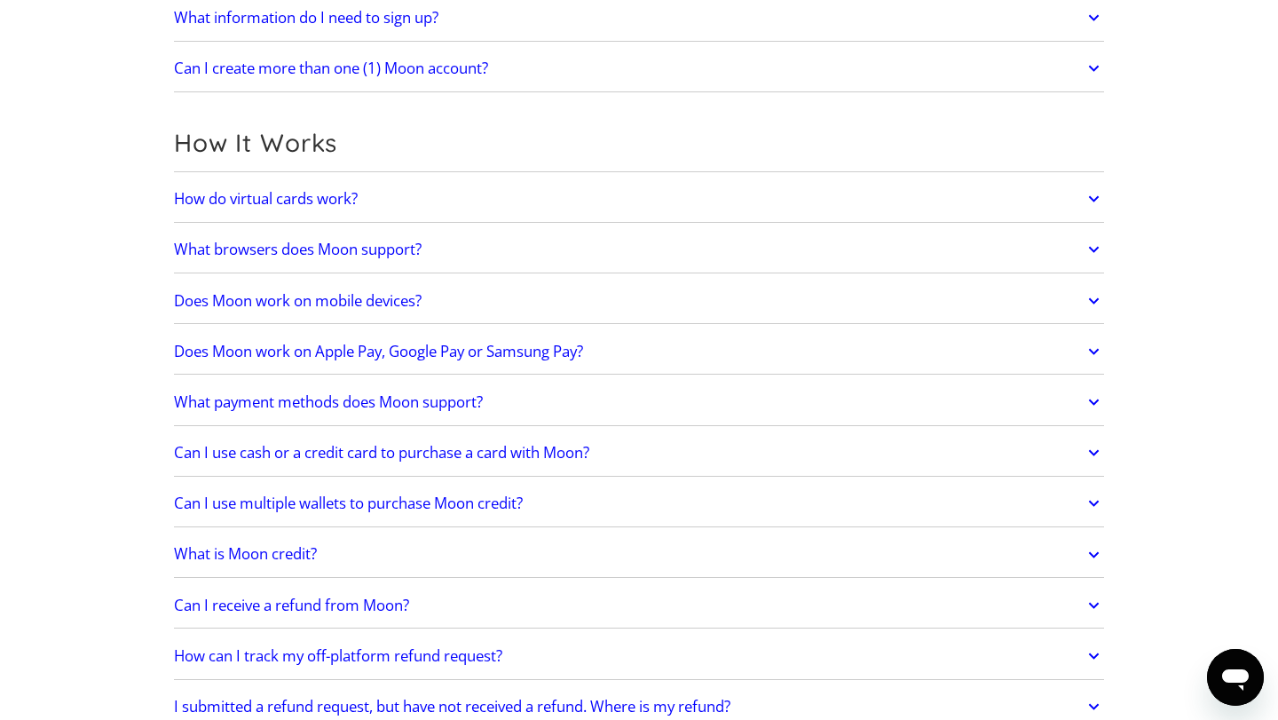
click at [453, 397] on h2 "What payment methods does Moon support?" at bounding box center [328, 402] width 309 height 18
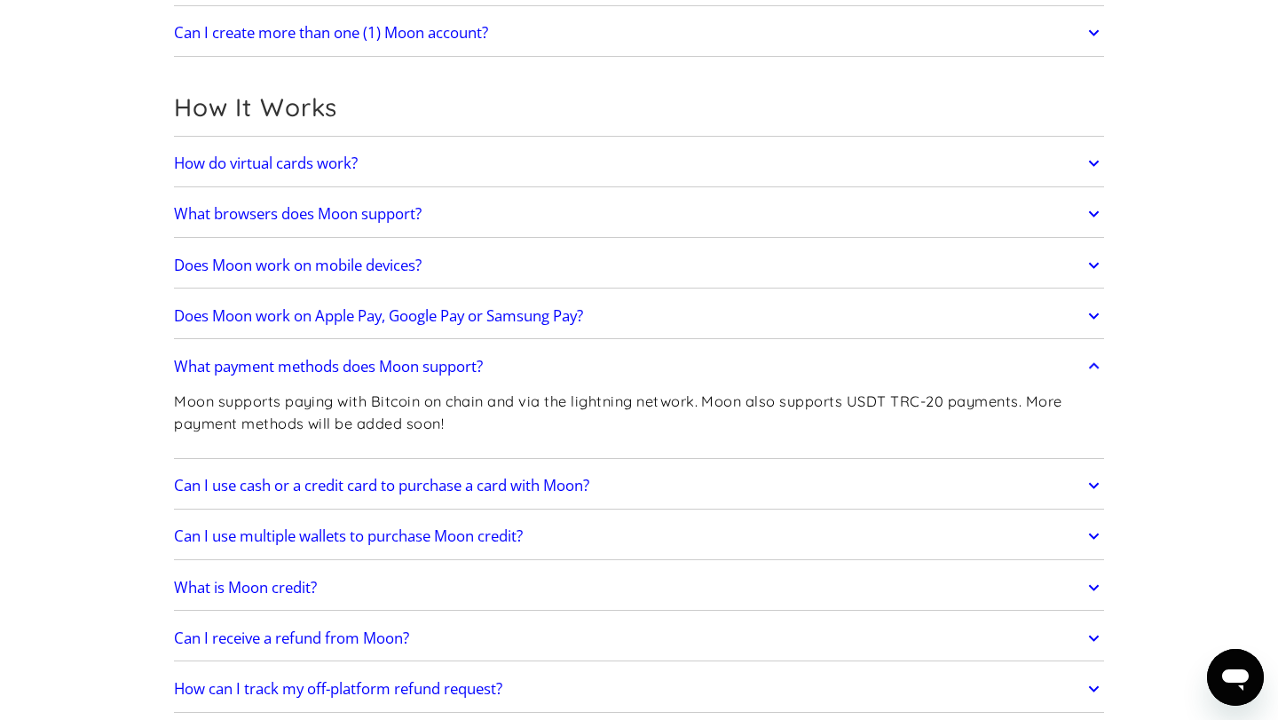
scroll to position [463, 0]
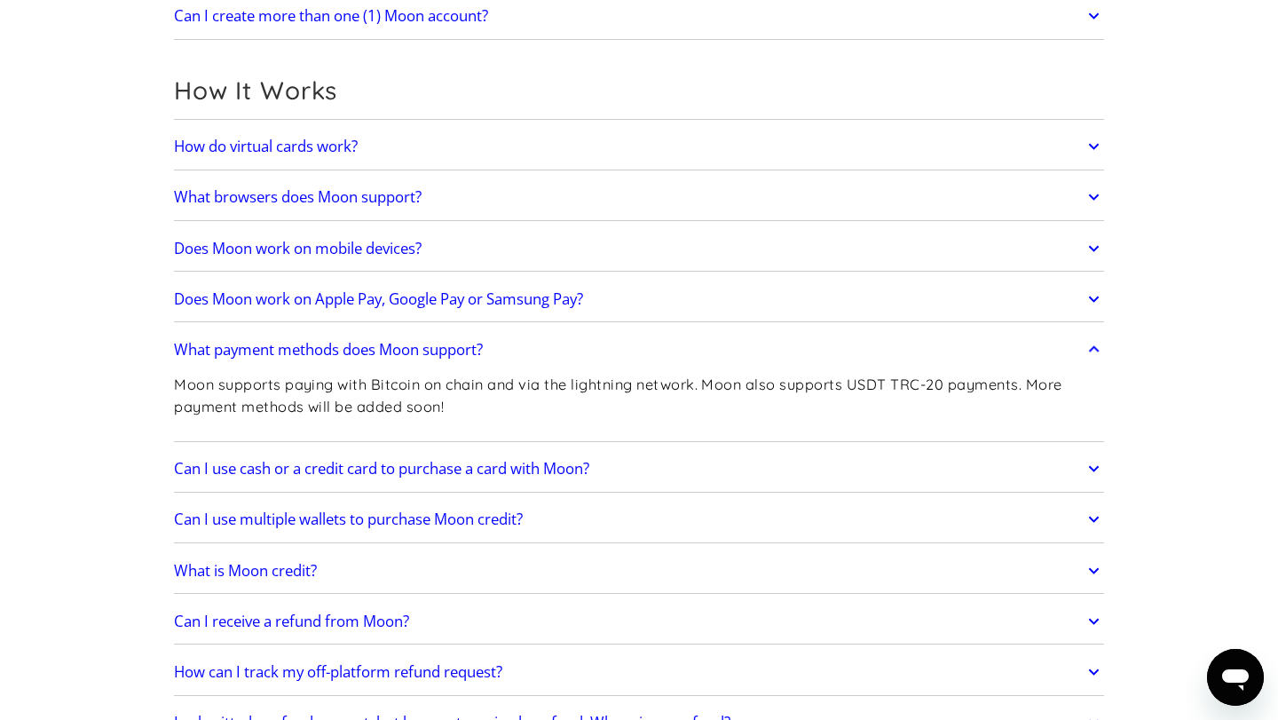
click at [677, 478] on link "Can I use cash or a credit card to purchase a card with Moon?" at bounding box center [639, 468] width 930 height 37
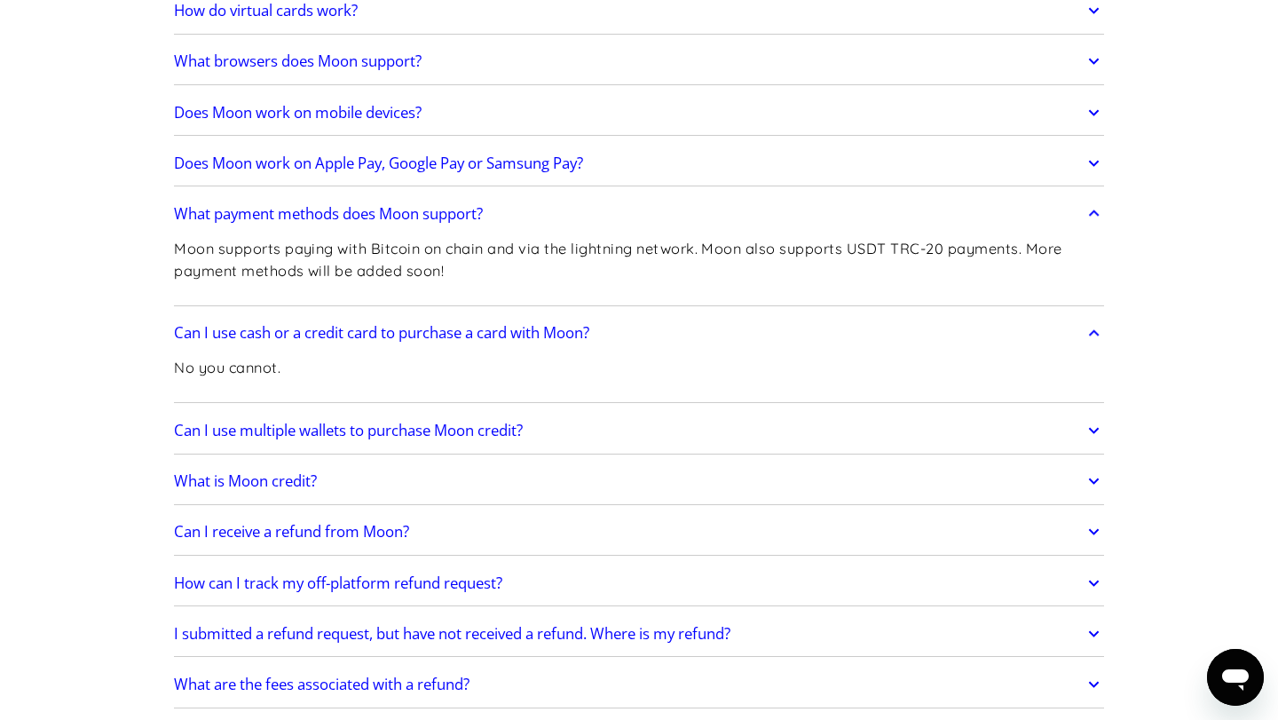
scroll to position [602, 0]
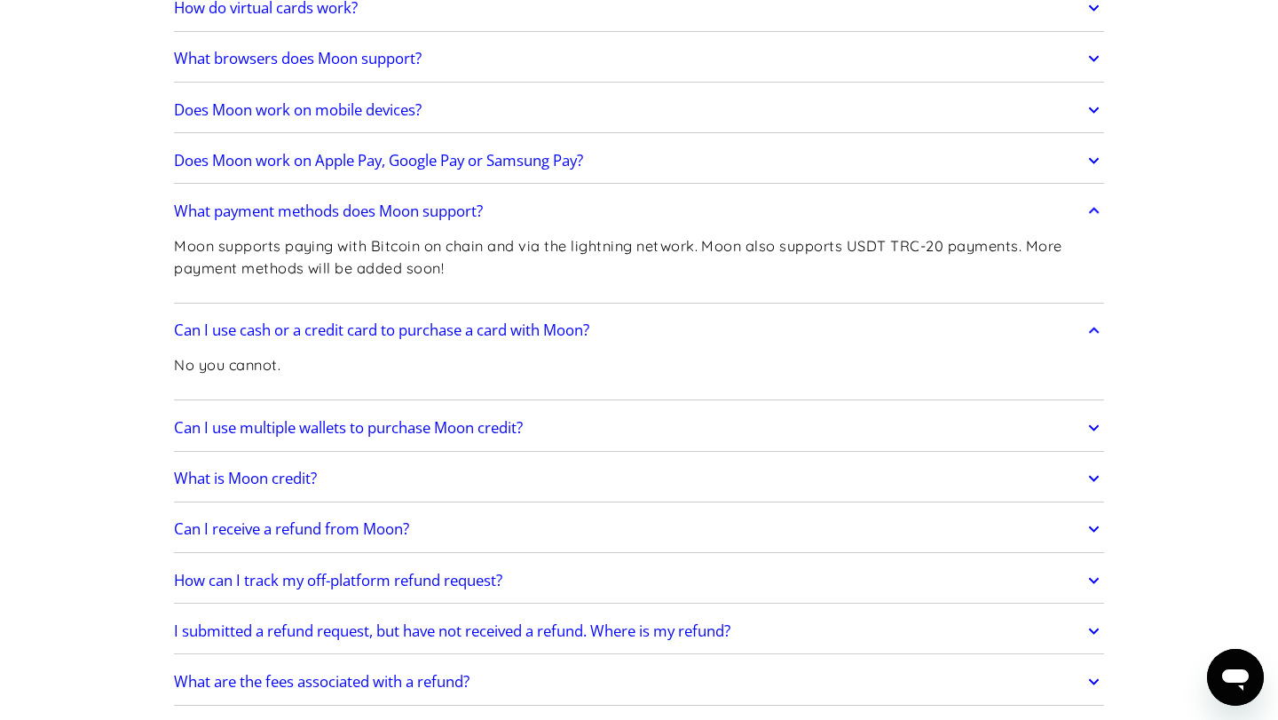
click at [623, 435] on link "Can I use multiple wallets to purchase Moon credit?" at bounding box center [639, 427] width 930 height 37
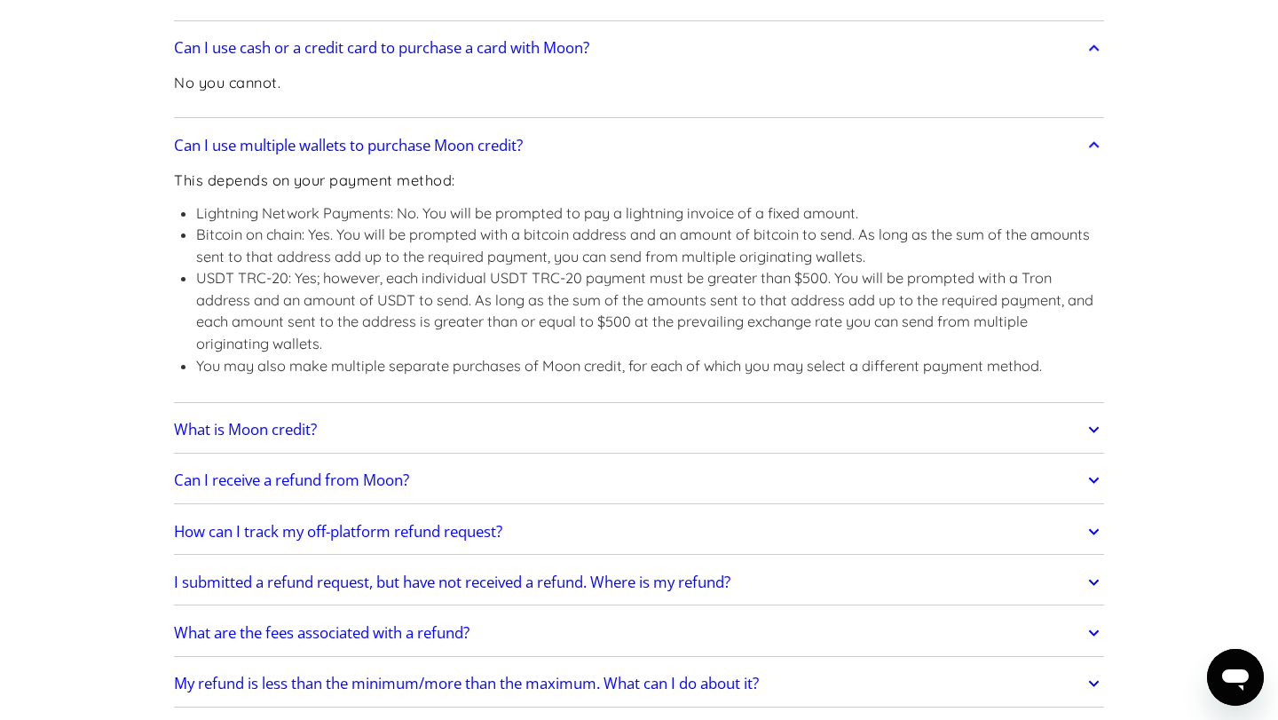
scroll to position [911, 0]
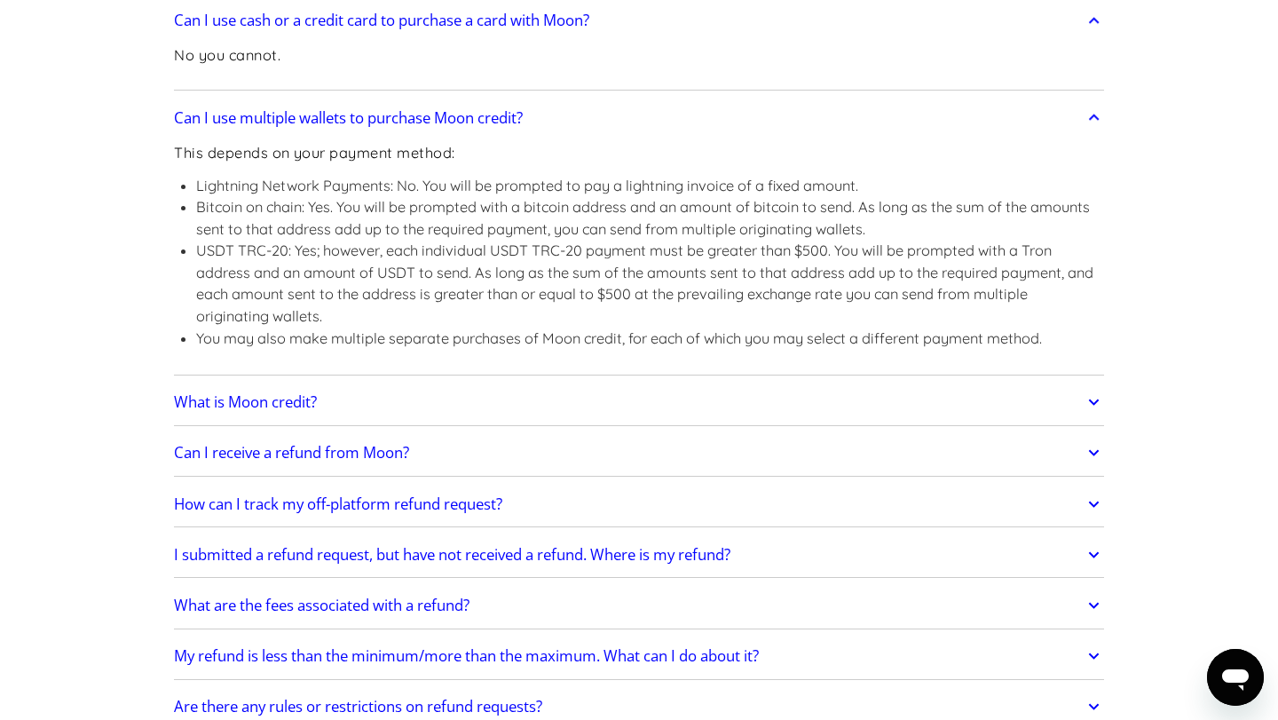
click at [561, 406] on link "What is Moon credit?" at bounding box center [639, 401] width 930 height 37
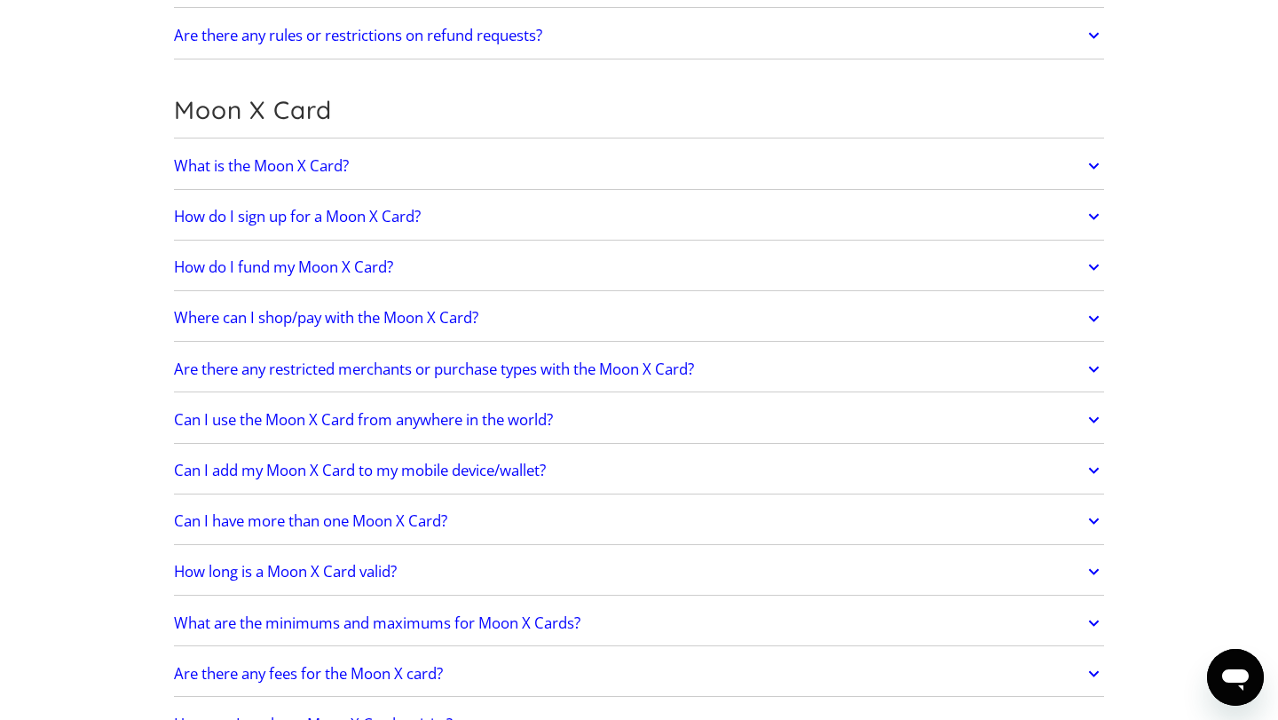
scroll to position [1649, 0]
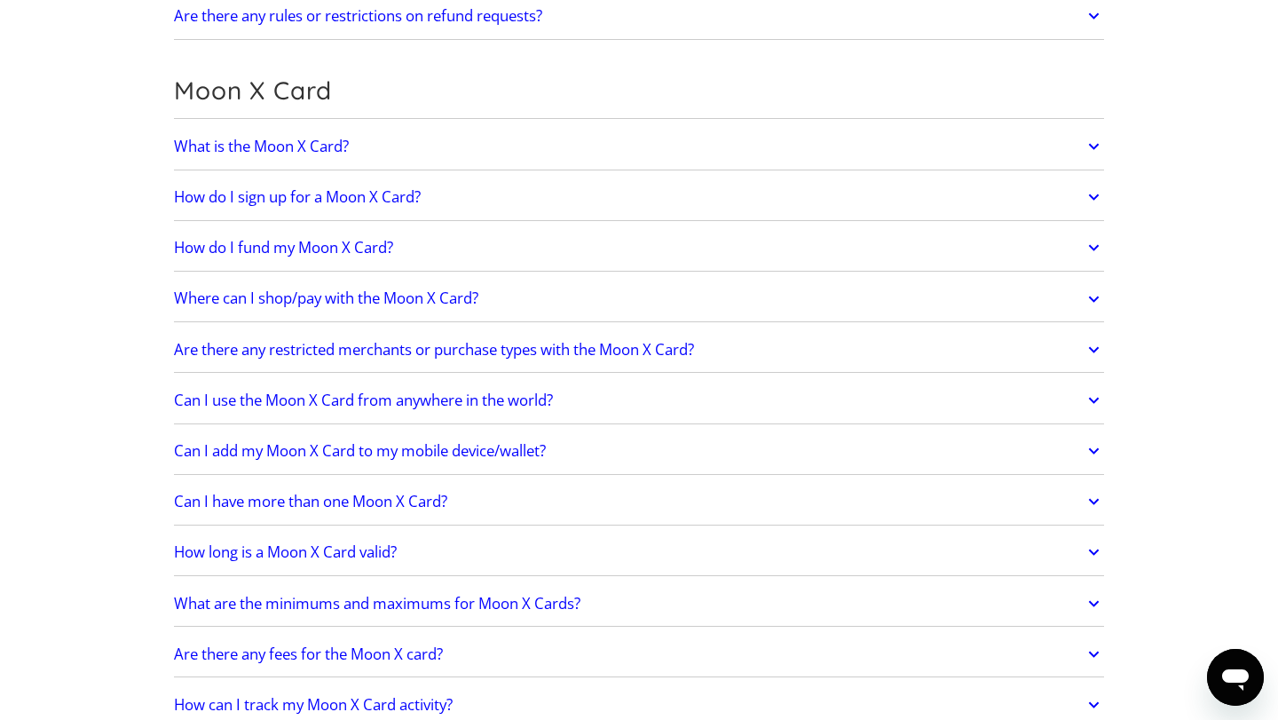
click at [559, 303] on link "Where can I shop/pay with the Moon X Card?" at bounding box center [639, 298] width 930 height 37
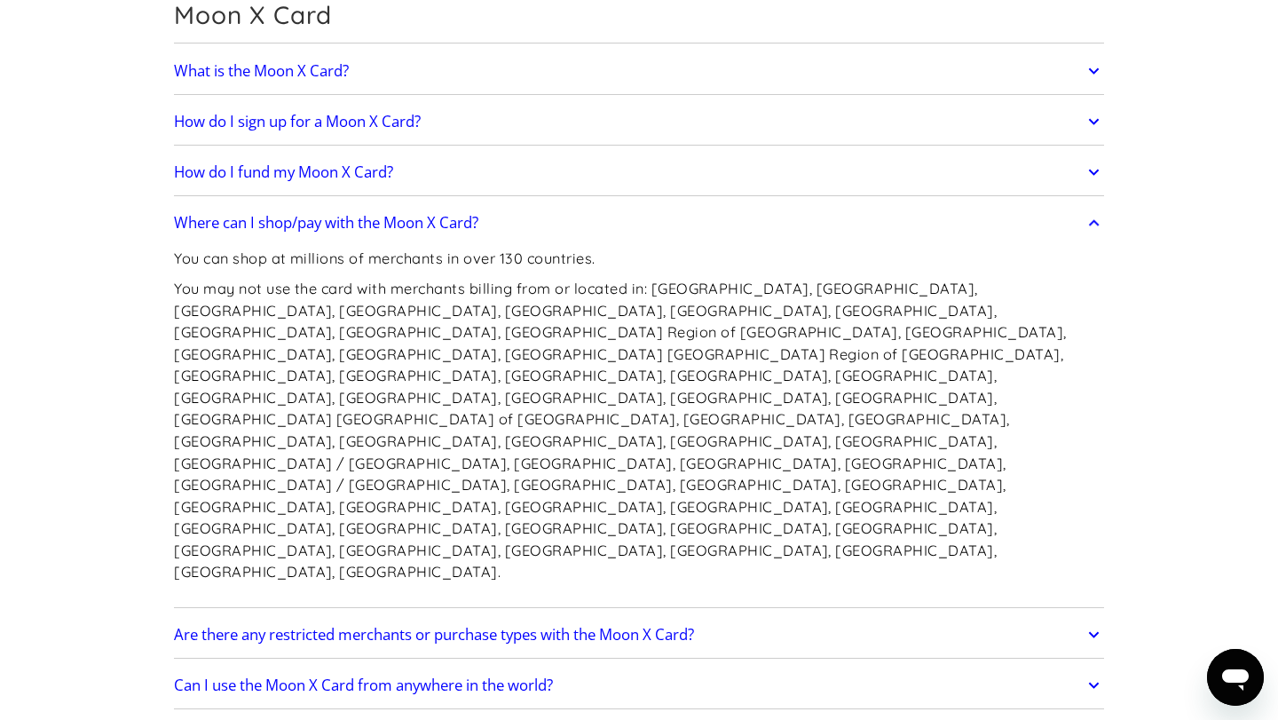
scroll to position [1740, 0]
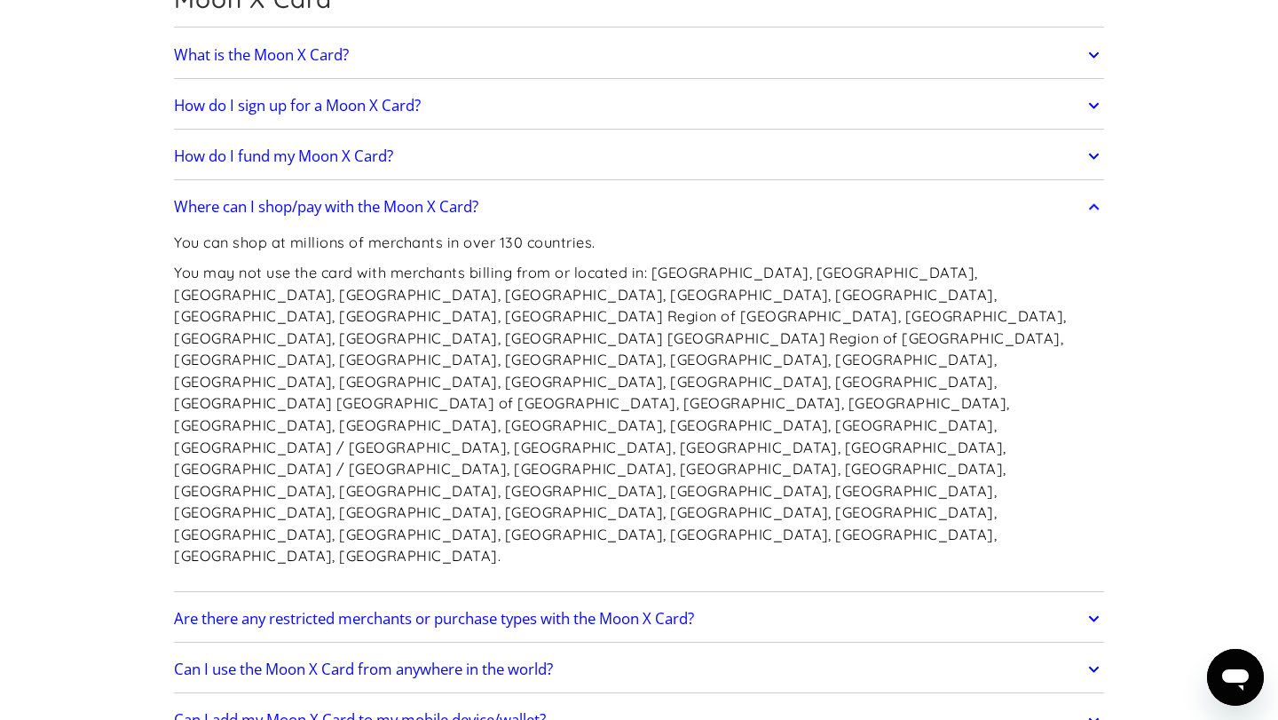
click at [493, 159] on link "How do I fund my Moon X Card?" at bounding box center [639, 156] width 930 height 37
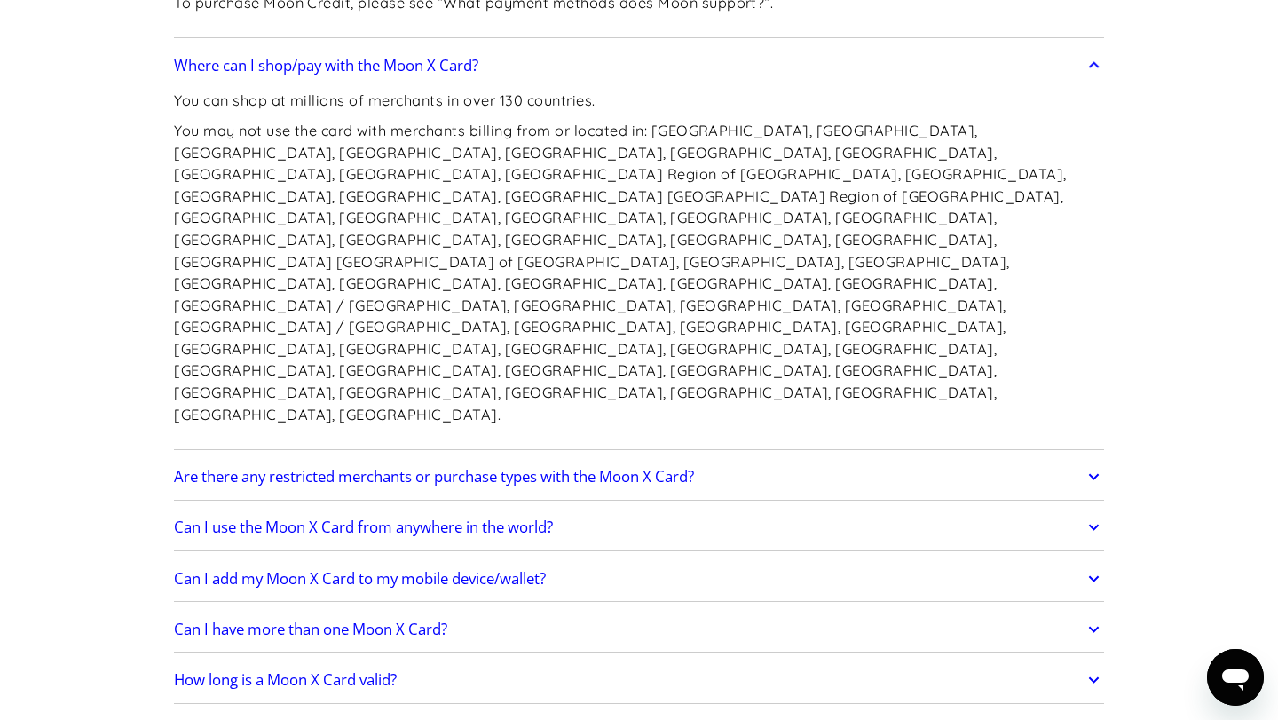
scroll to position [1956, 0]
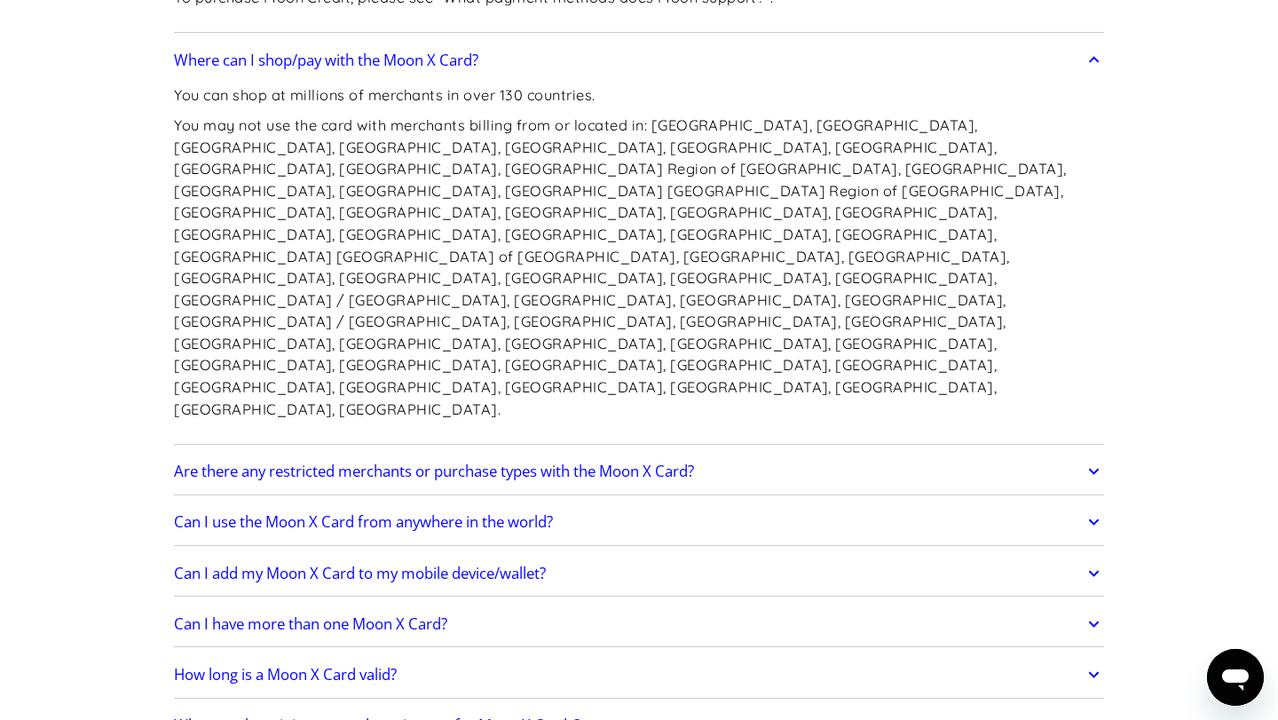
click at [424, 462] on h2 "Are there any restricted merchants or purchase types with the Moon X Card?" at bounding box center [434, 471] width 520 height 18
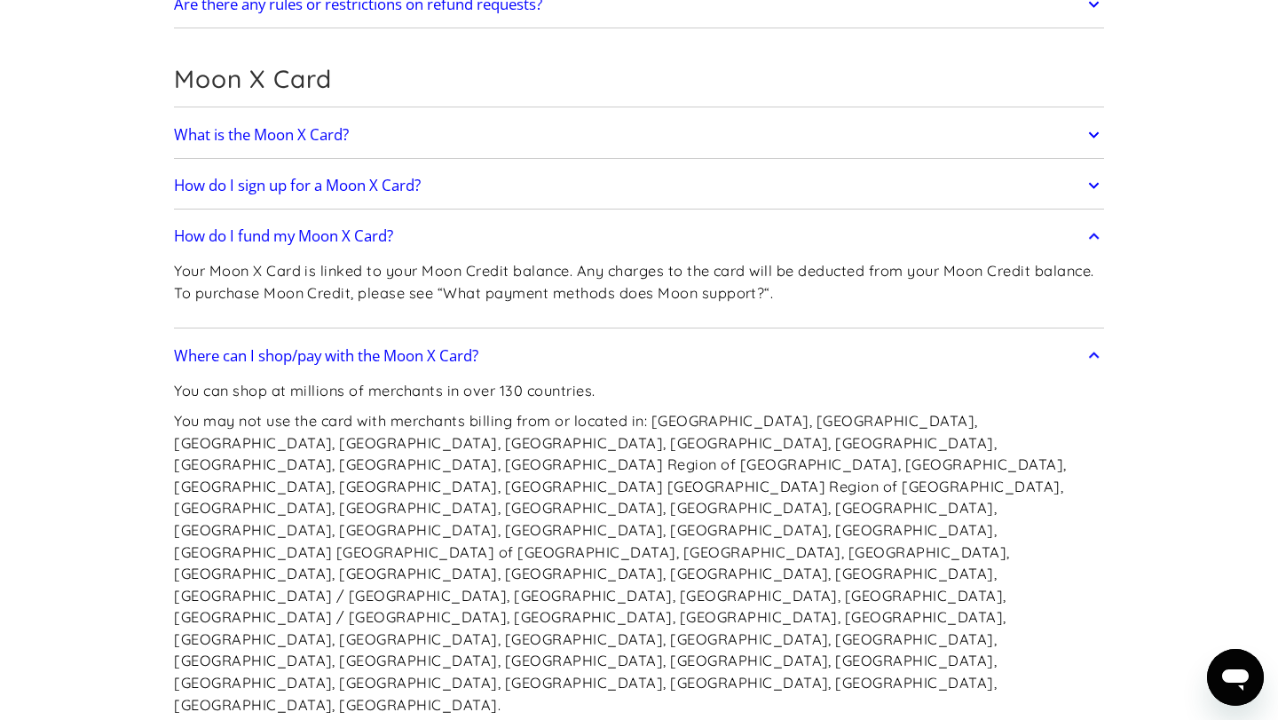
scroll to position [1525, 0]
